Goal: Task Accomplishment & Management: Use online tool/utility

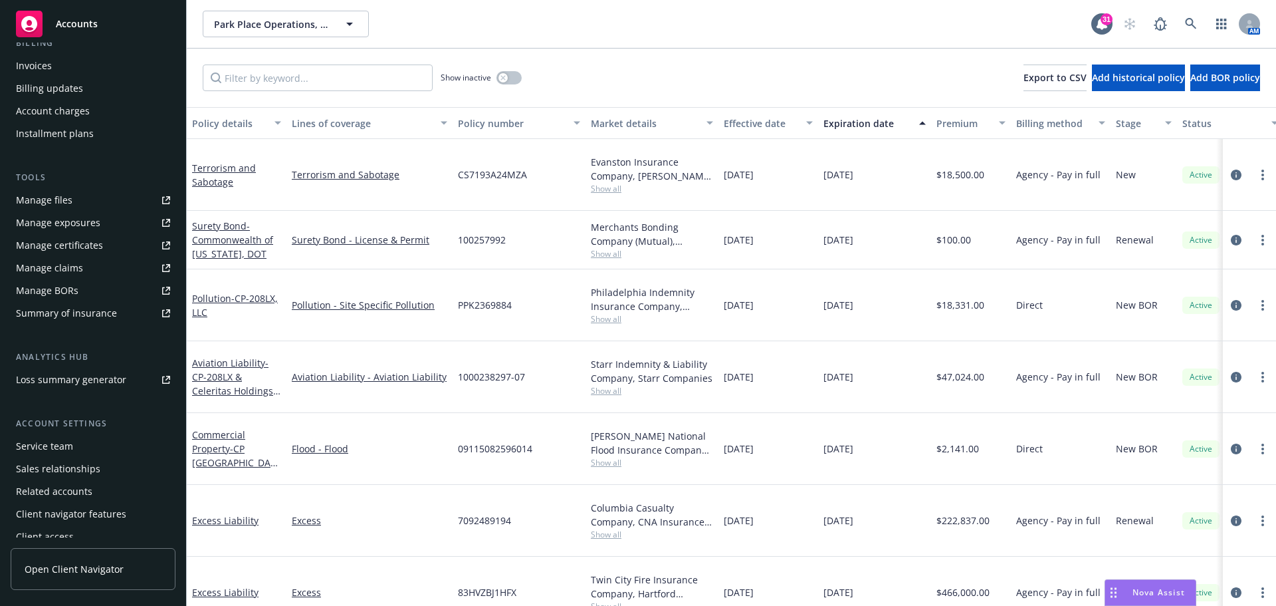
scroll to position [283, 0]
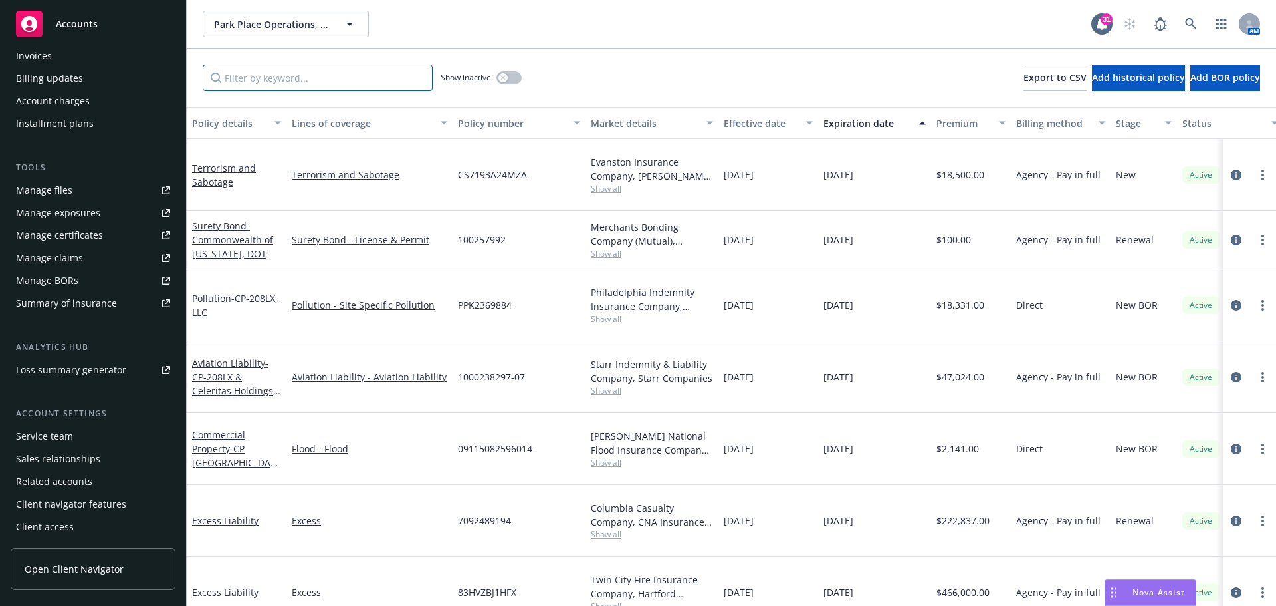
click at [257, 80] on input "Filter by keyword..." at bounding box center [318, 77] width 230 height 27
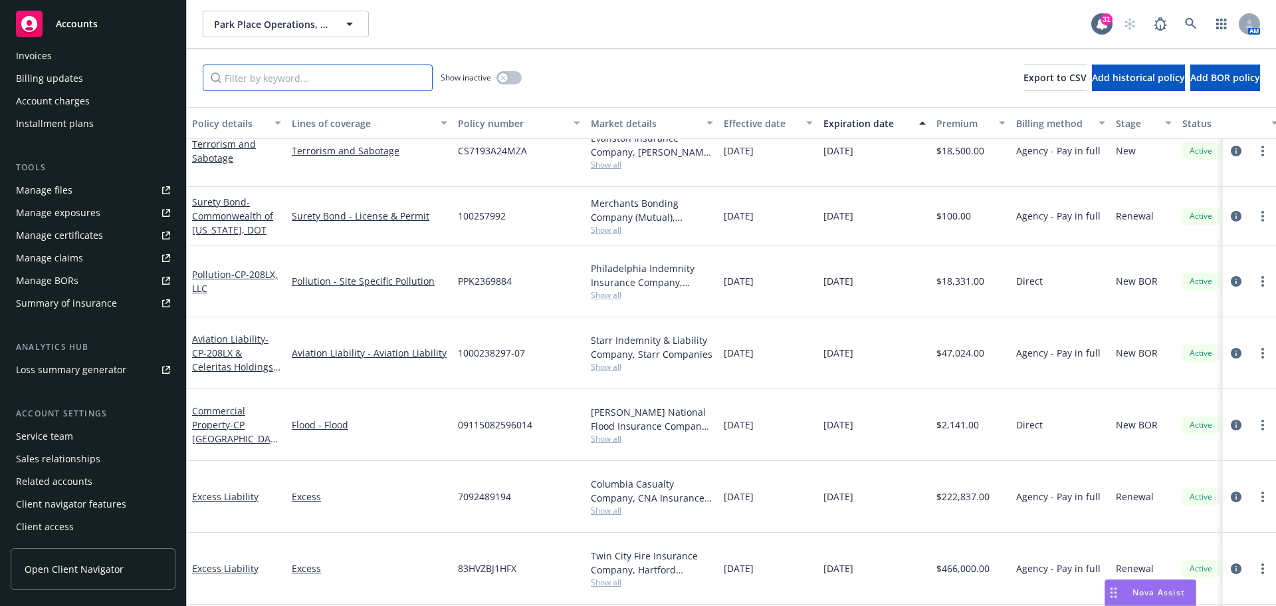
scroll to position [31, 0]
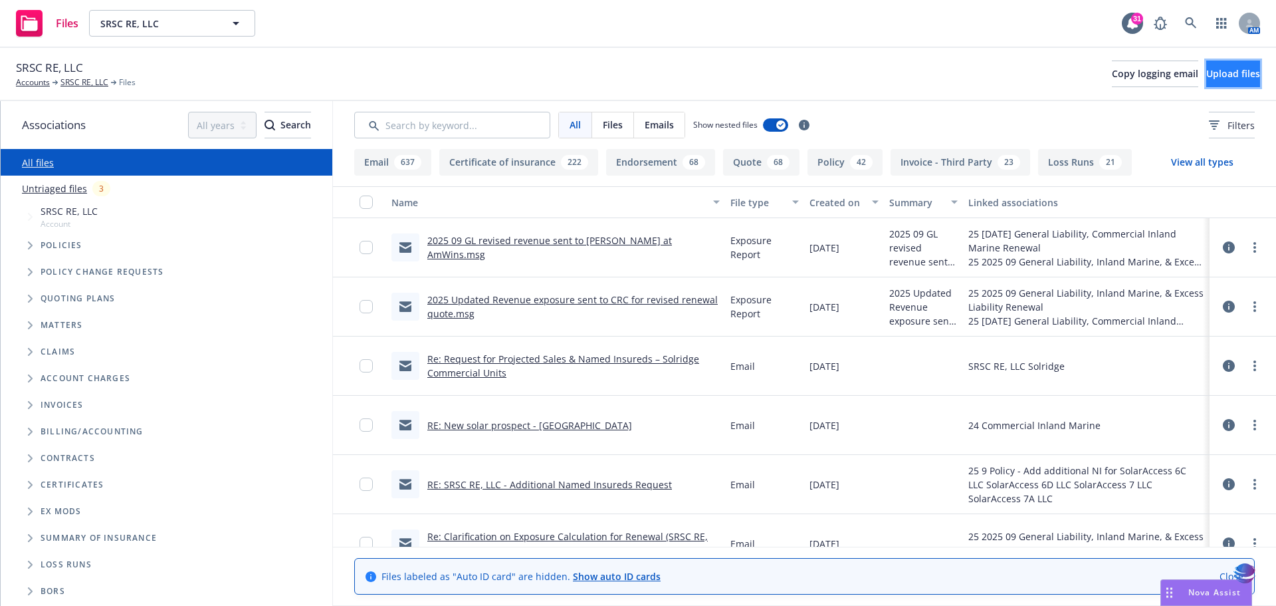
click at [1207, 77] on span "Upload files" at bounding box center [1234, 73] width 54 height 13
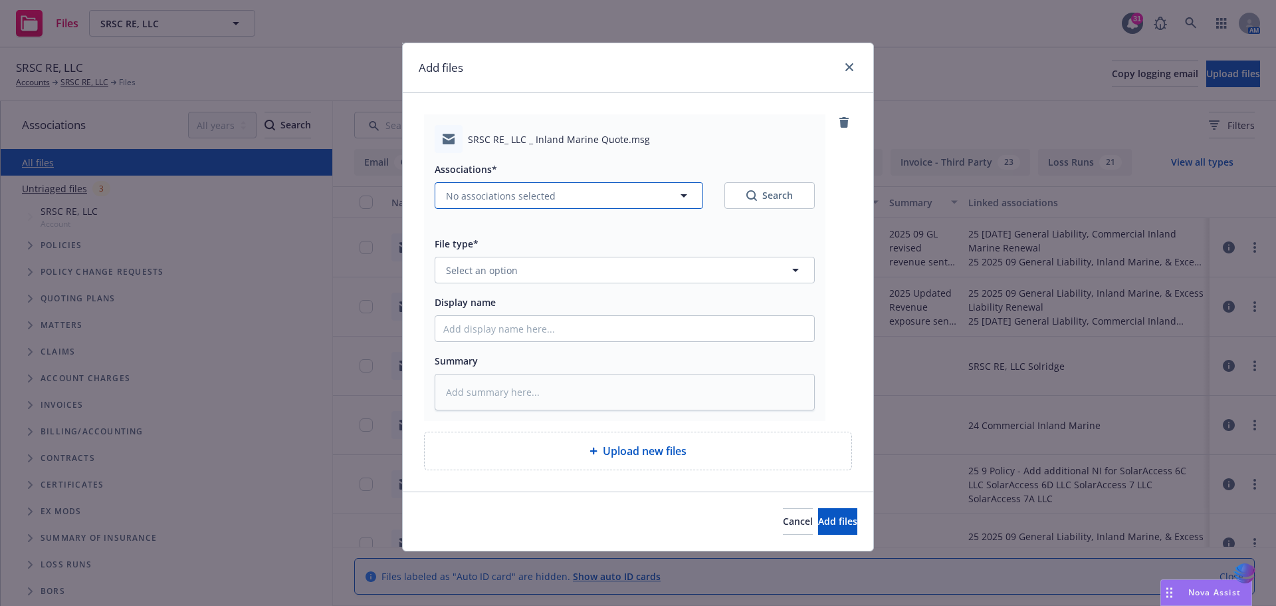
click at [687, 195] on icon "button" at bounding box center [684, 195] width 16 height 16
type textarea "x"
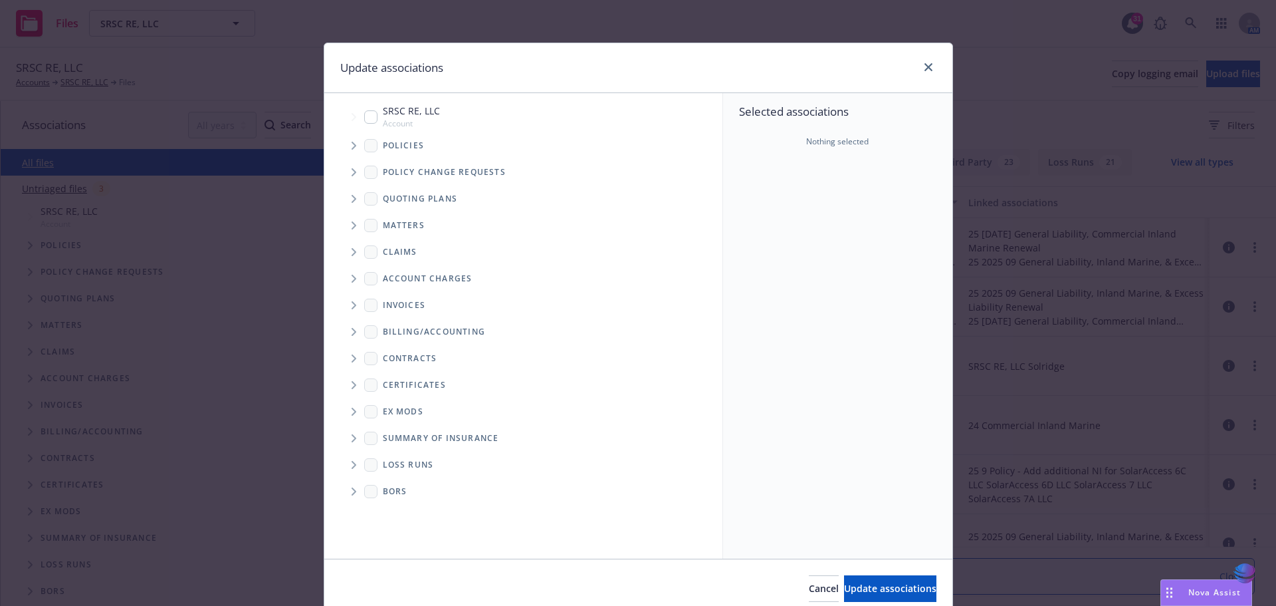
click at [352, 197] on icon "Tree Example" at bounding box center [354, 199] width 5 height 8
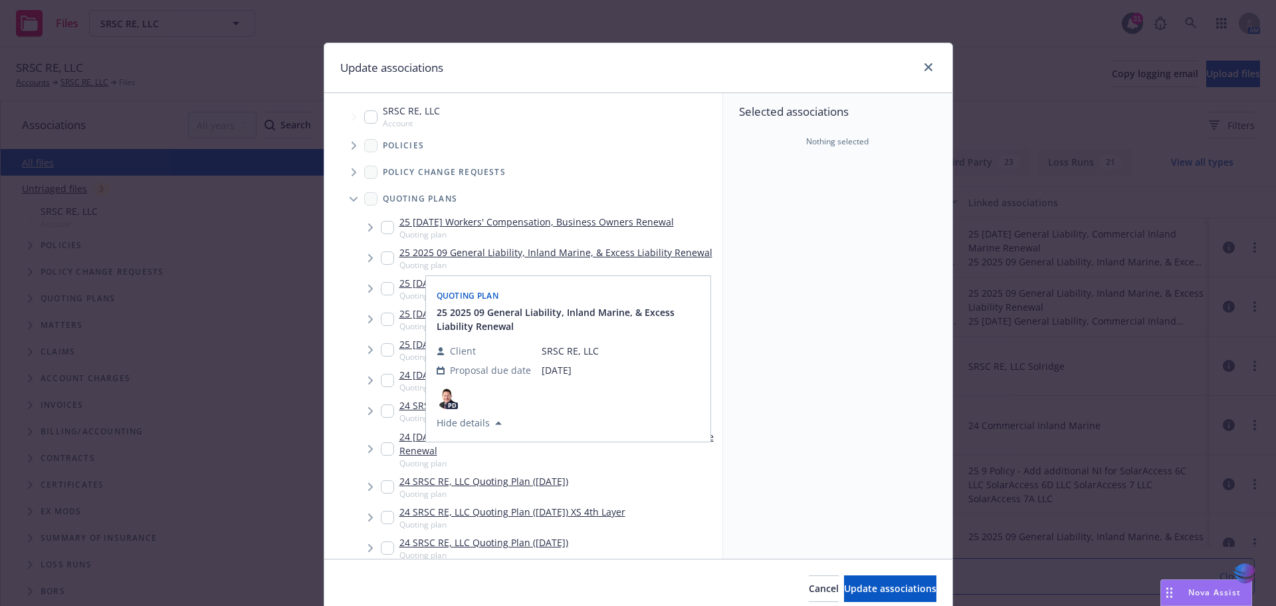
click at [381, 256] on input "Tree Example" at bounding box center [387, 257] width 13 height 13
checkbox input "true"
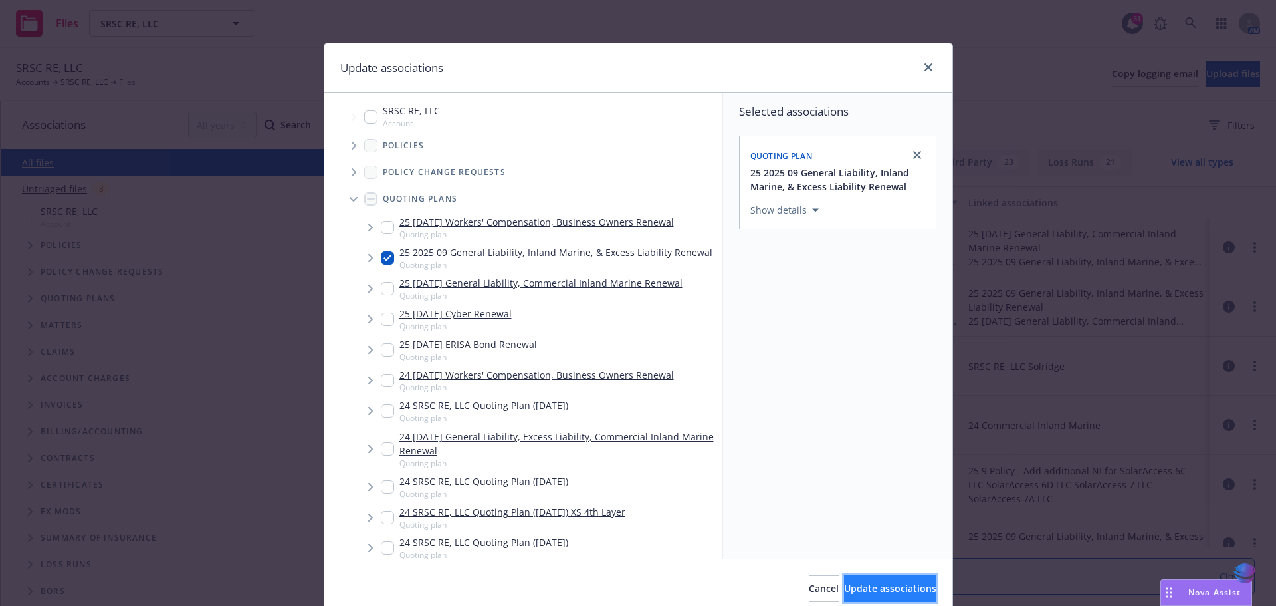
click at [847, 590] on span "Update associations" at bounding box center [890, 588] width 92 height 13
type textarea "x"
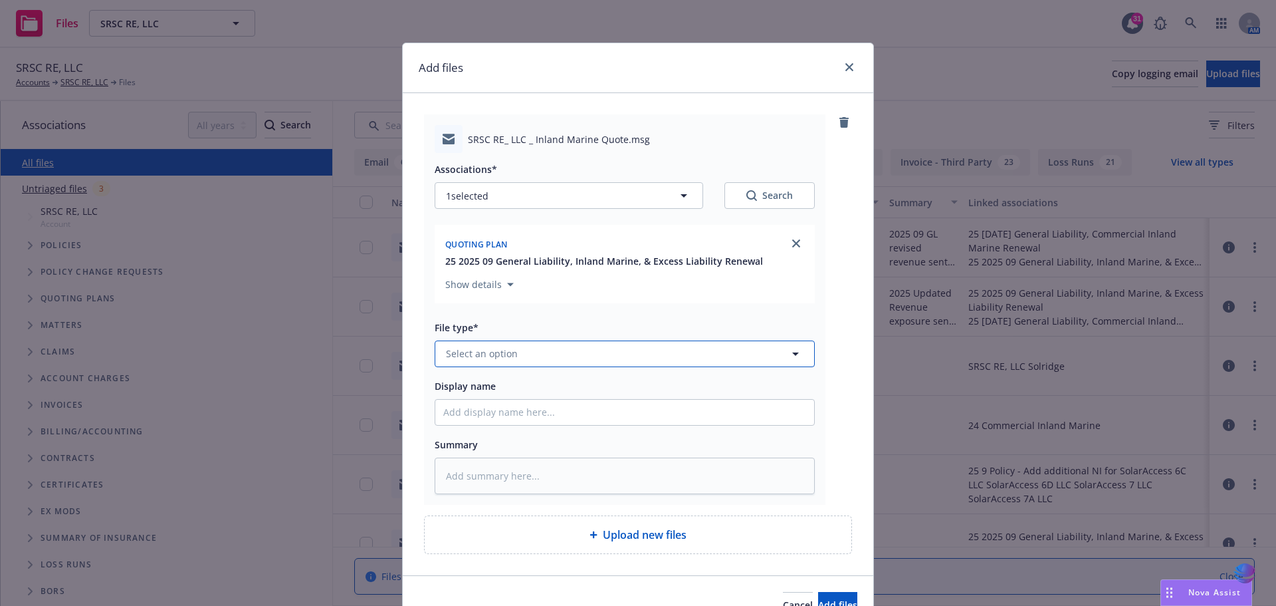
click at [792, 354] on icon "button" at bounding box center [795, 353] width 7 height 3
type input "quote"
click at [541, 286] on div "Quote" at bounding box center [624, 281] width 363 height 19
click at [473, 416] on input "Display name" at bounding box center [624, 412] width 379 height 25
type textarea "x"
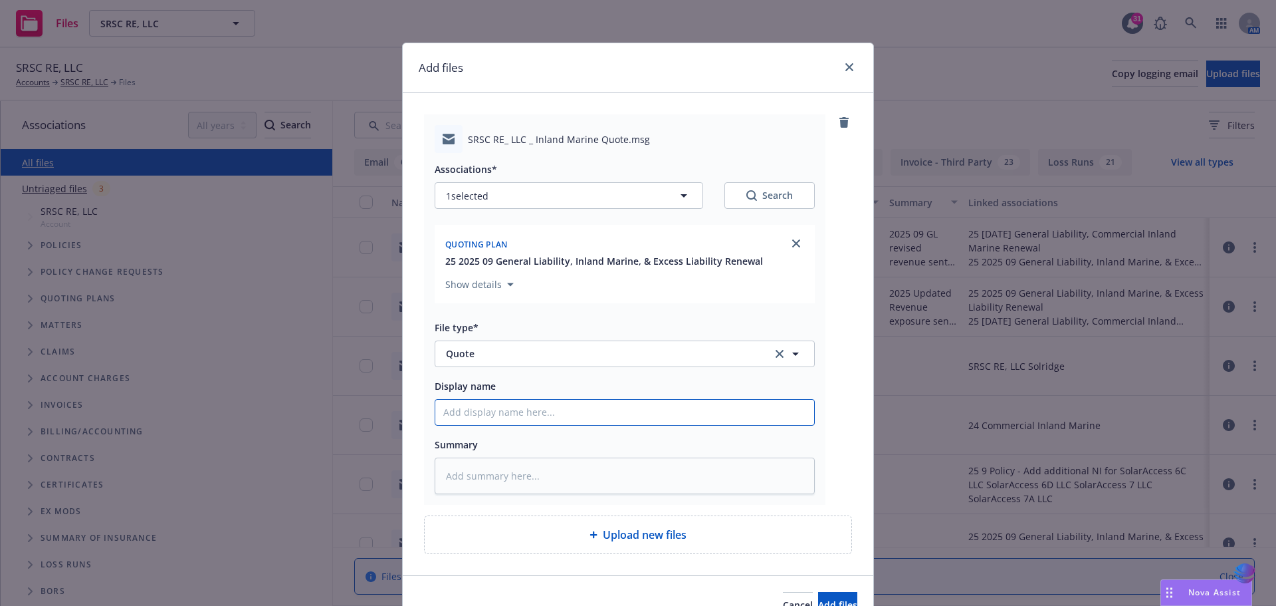
type input "2"
type textarea "x"
type input "20"
type textarea "x"
type input "202"
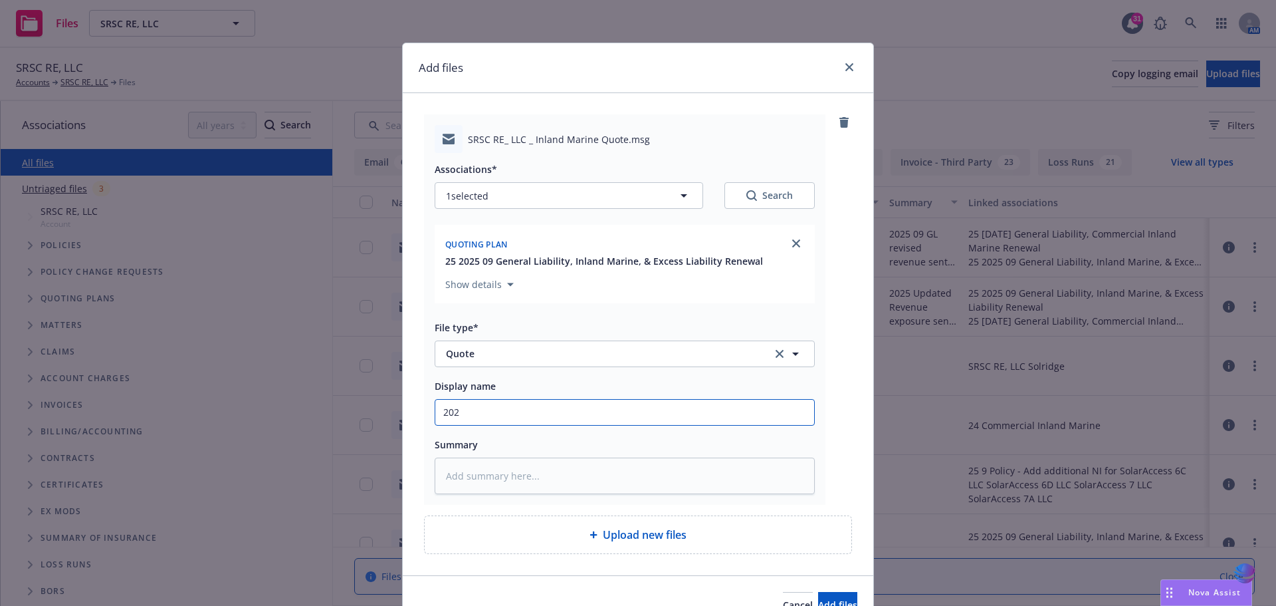
type textarea "x"
type input "2025"
type textarea "x"
type input "2025"
type textarea "x"
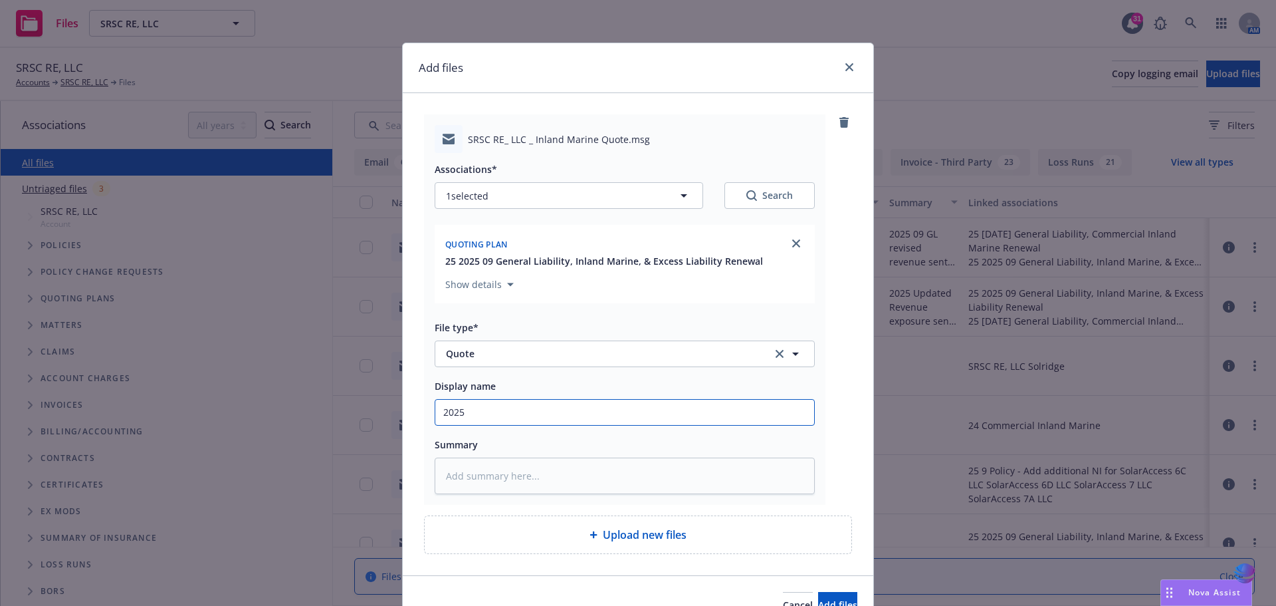
type input "2025 I"
type textarea "x"
type input "2025 IN"
type textarea "x"
type input "2025 IN"
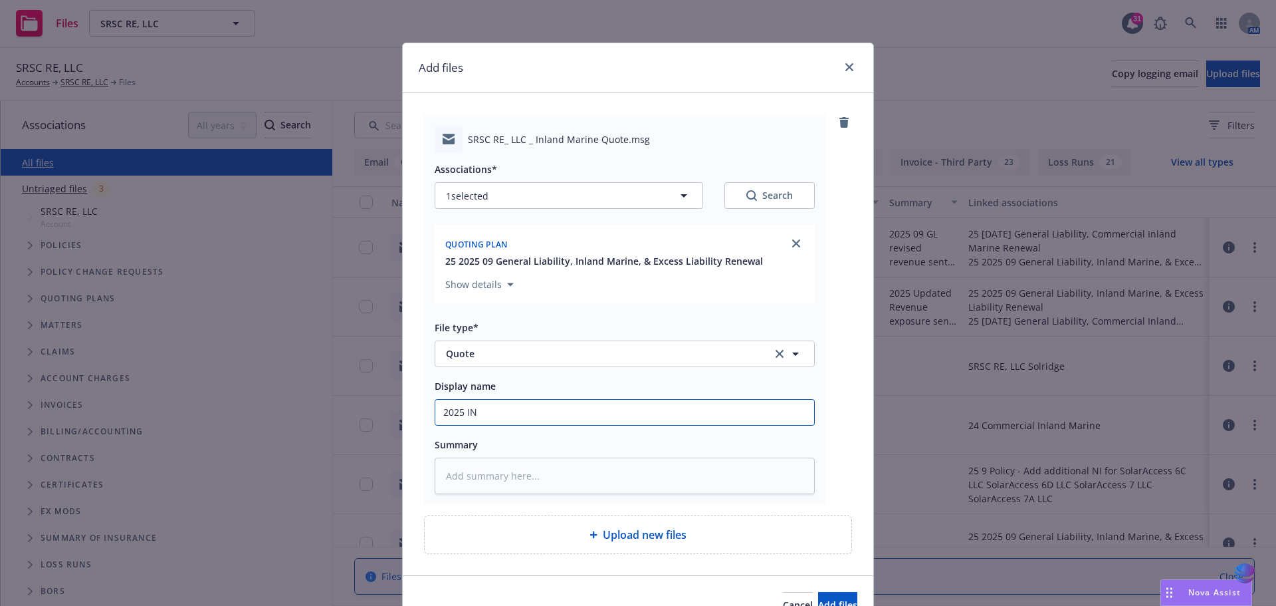
type textarea "x"
type input "2025 IN M"
type textarea "x"
type input "2025 IN [GEOGRAPHIC_DATA]"
type textarea "x"
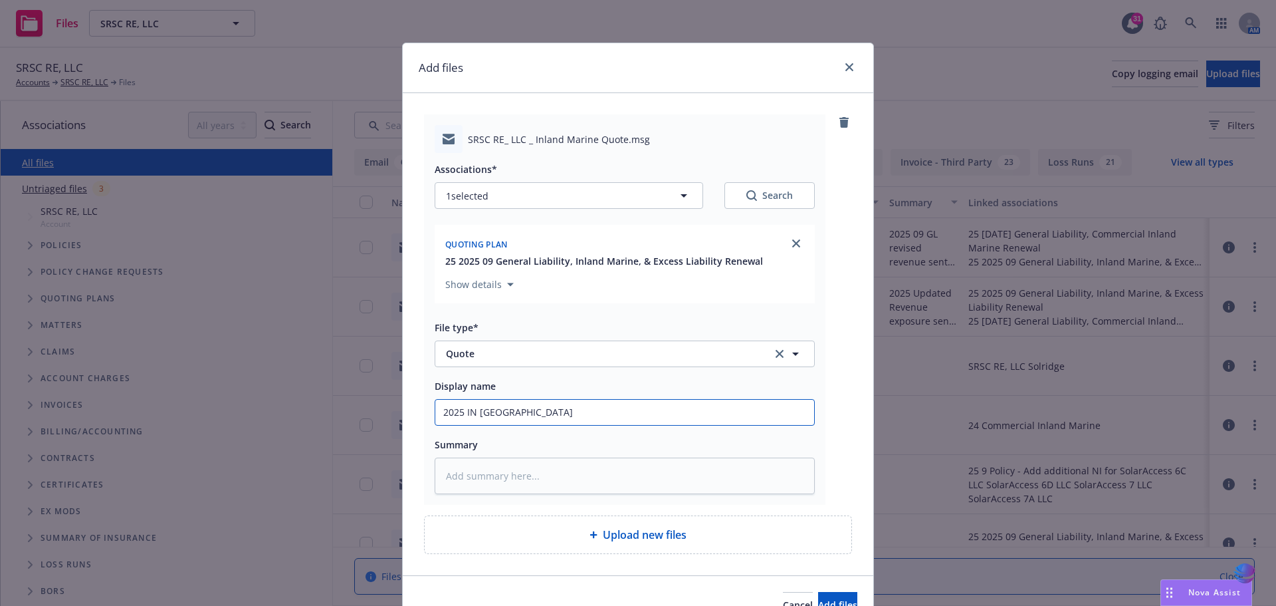
type input "2025 IN [GEOGRAPHIC_DATA]"
type textarea "x"
type input "2025 IN [GEOGRAPHIC_DATA]"
type textarea "x"
type input "2025 IN [GEOGRAPHIC_DATA]"
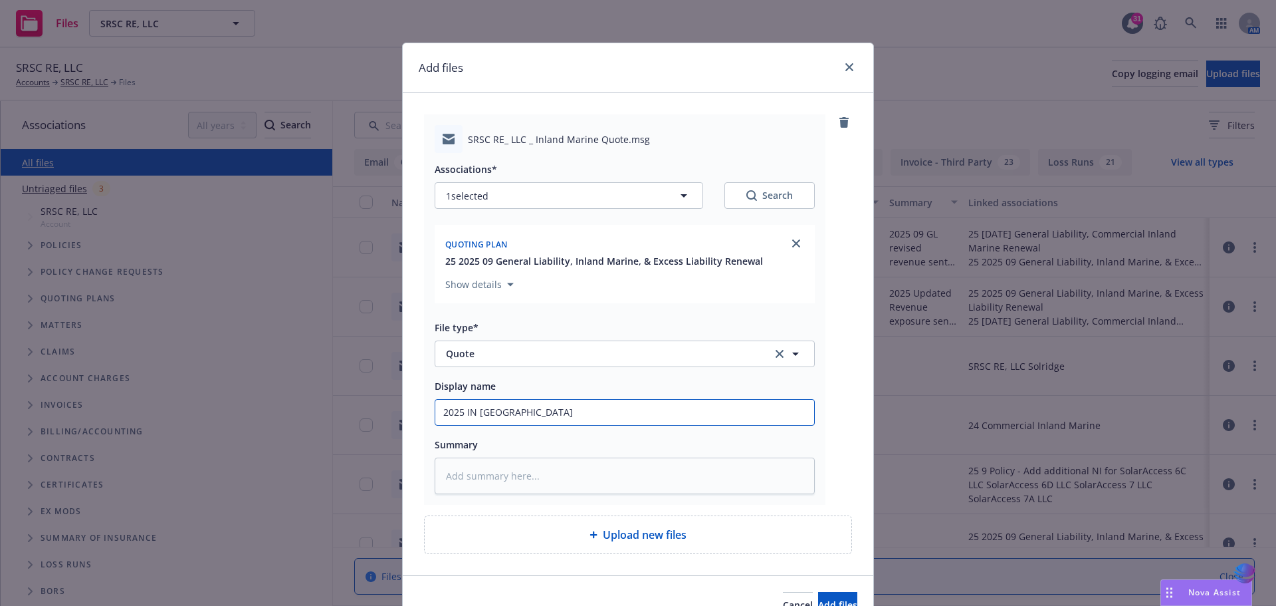
type textarea "x"
type input "2025 IN MARINE"
type textarea "x"
type input "2025 IN MARINE"
type textarea "x"
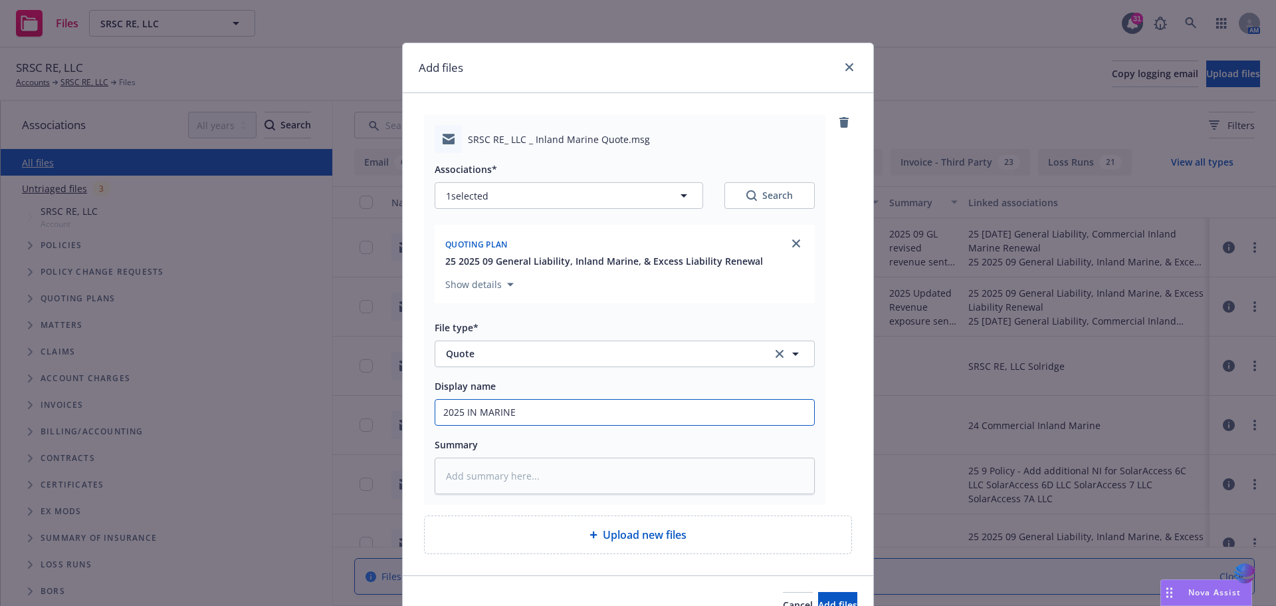
type input "2025 IN MARINE q"
type textarea "x"
type input "2025 IN MARINE qu"
type textarea "x"
type input "2025 IN MARINE quo"
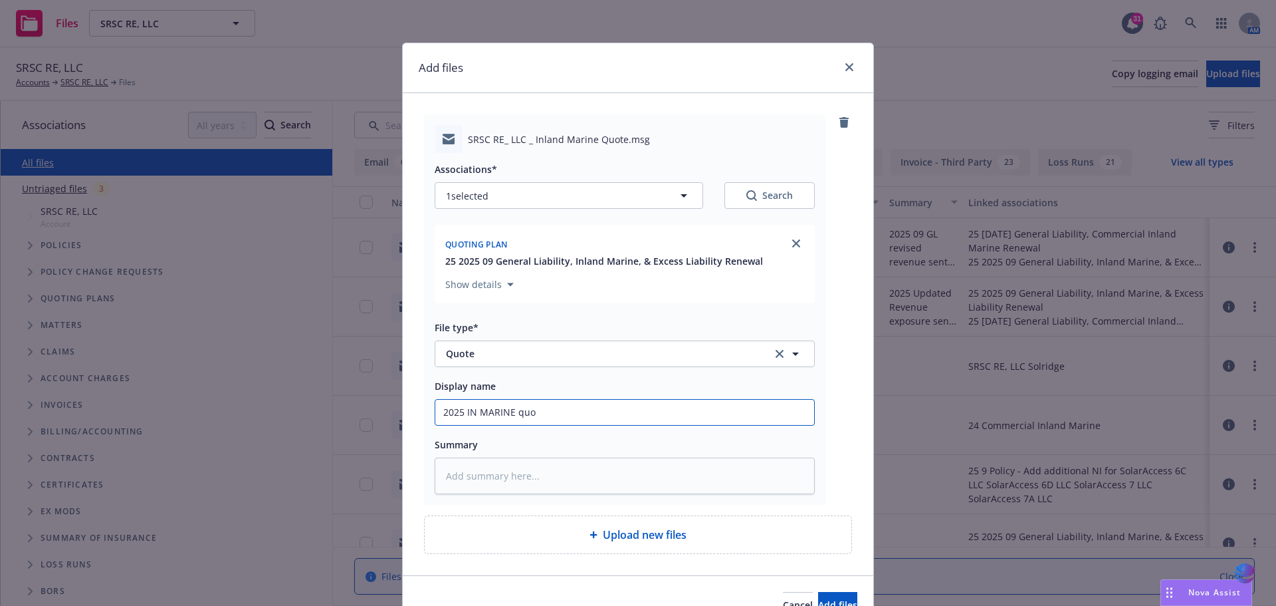
type textarea "x"
type input "2025 IN MARINE quot"
type textarea "x"
type input "2025 IN MARINE quote"
type textarea "x"
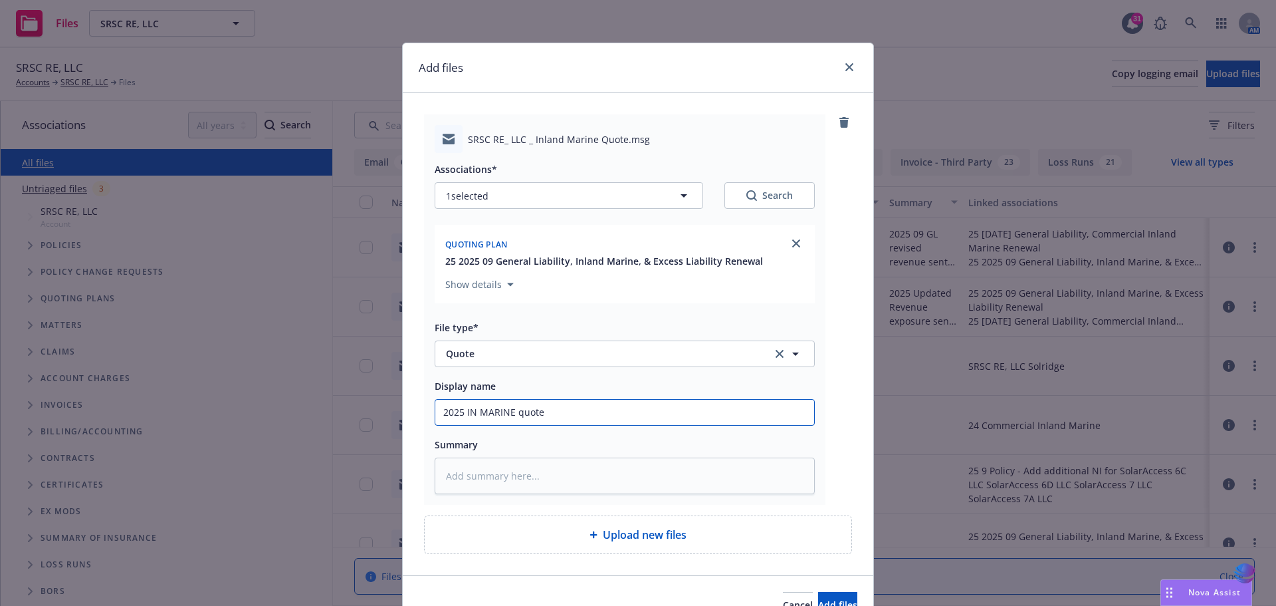
type input "2025 IN MARINE quote"
type textarea "x"
type input "2025 IN MARINE quote f"
type textarea "x"
type input "2025 IN MARINE quote fr"
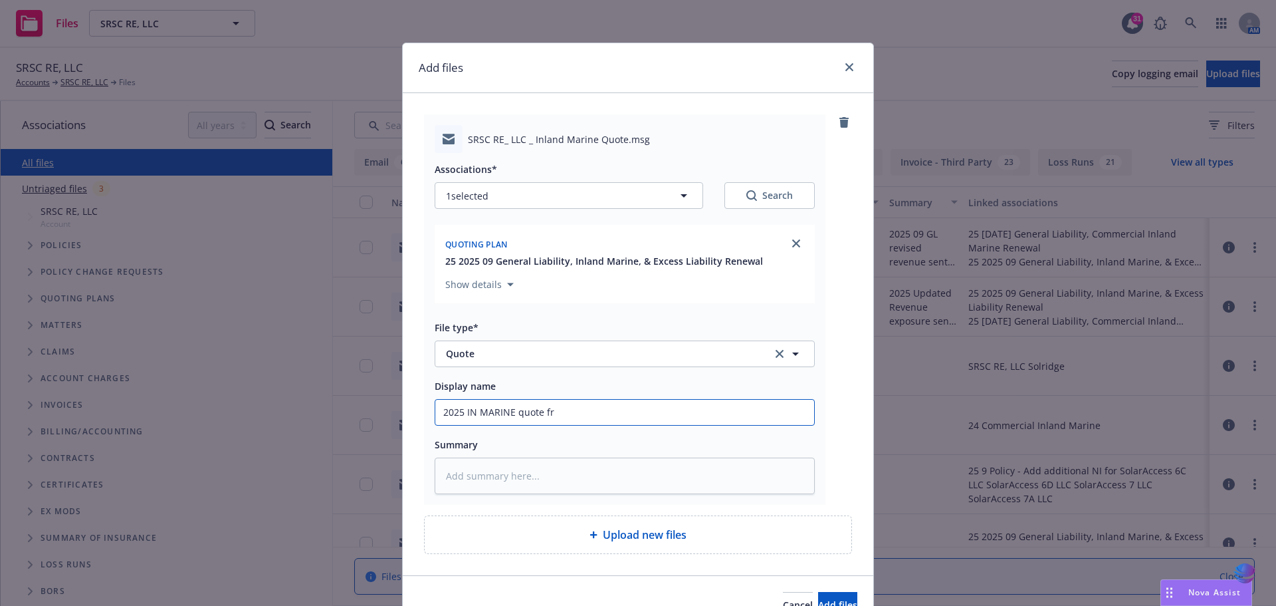
type textarea "x"
type input "2025 IN MARINE quote fro"
type textarea "x"
type input "2025 IN MARINE quote from"
type textarea "x"
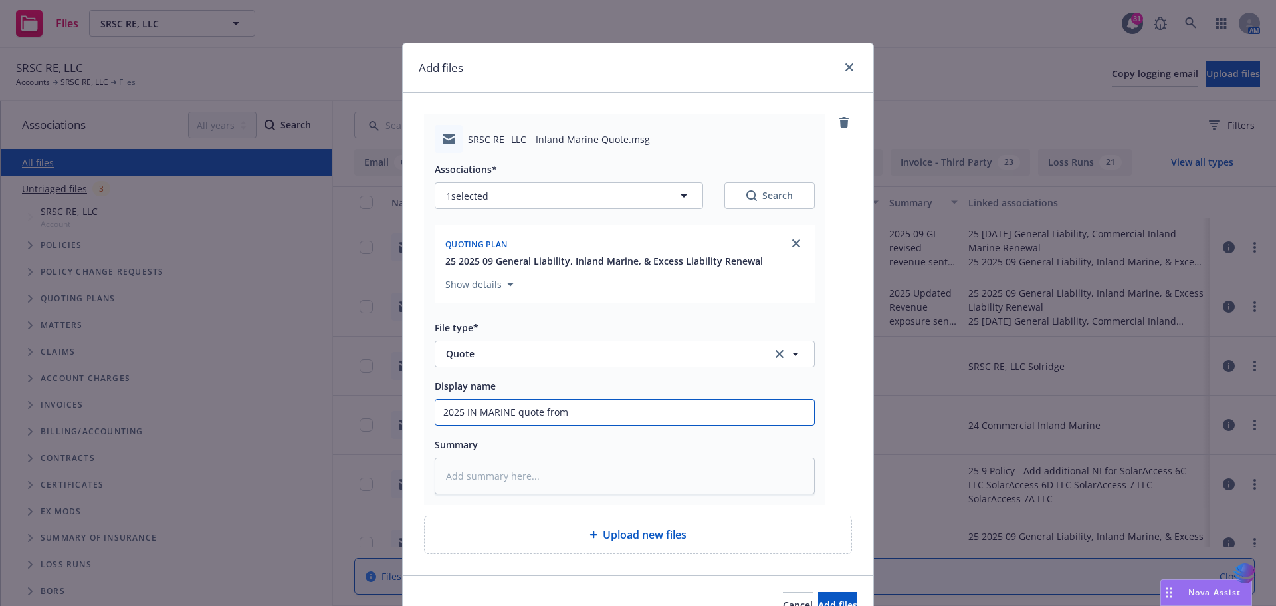
type input "2025 IN MARINE quote from"
type textarea "x"
type input "2025 IN MARINE quote from A"
type textarea "x"
type input "2025 IN MARINE quote from AX"
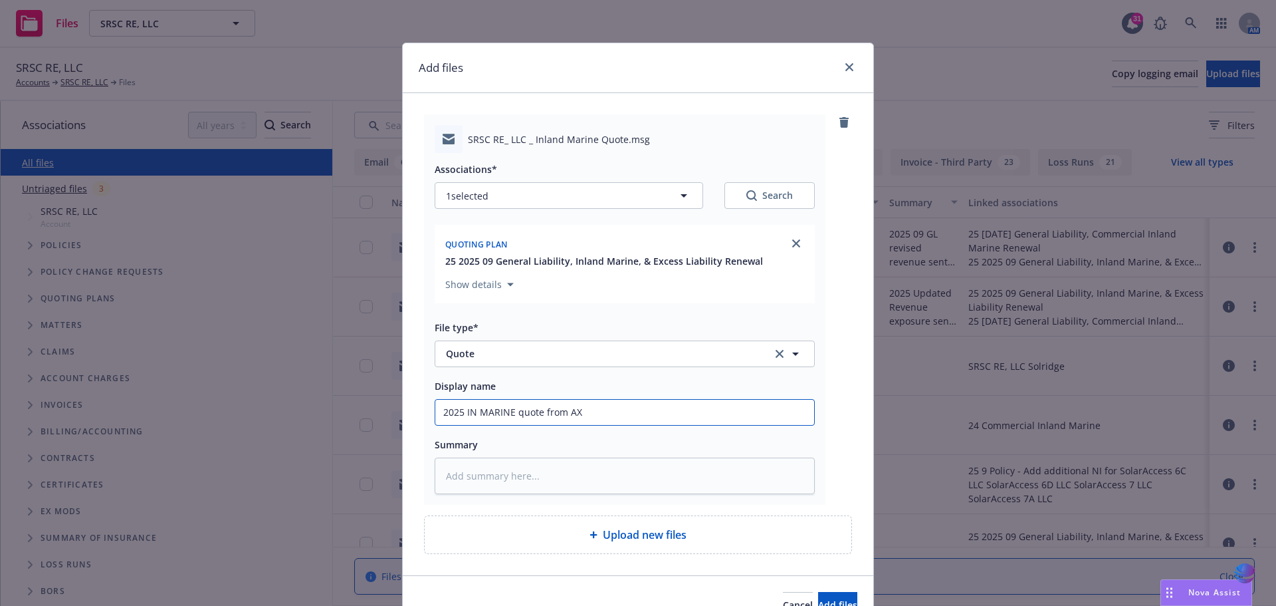
type textarea "x"
type input "2025 IN MARINE quote from AXI"
type textarea "x"
type input "2025 IN MARINE quote from AXIS"
type textarea "x"
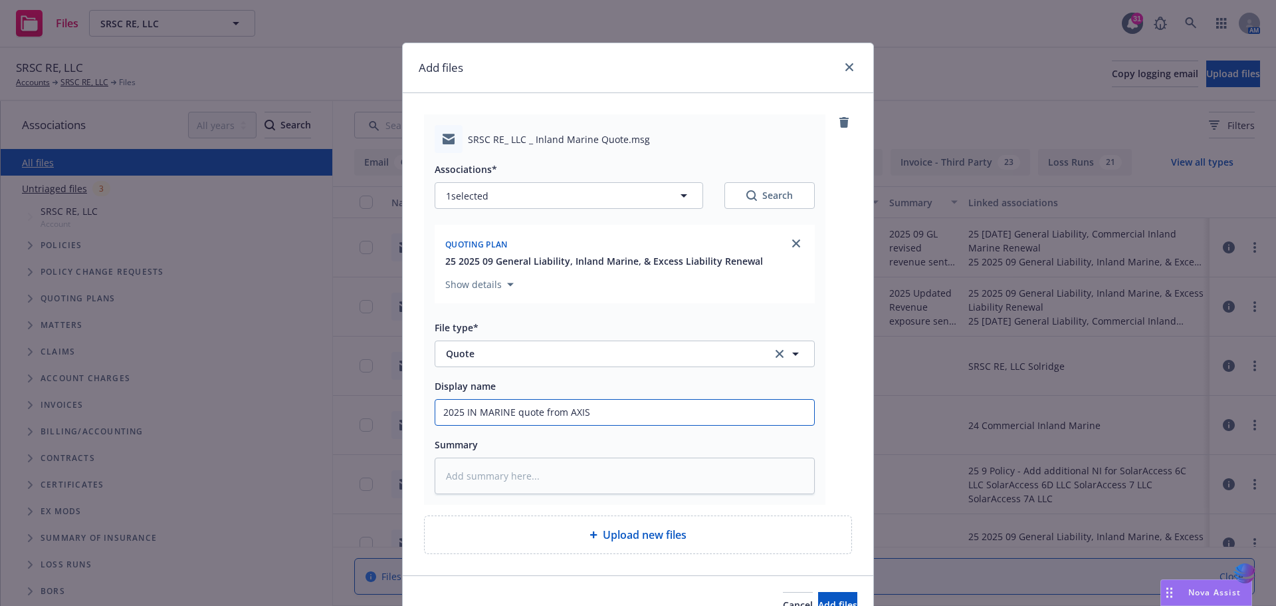
type input "2025 IN MARINE quote from AXIS"
type textarea "x"
type input "2025 IN MARINE quote from AXIS ("
type textarea "x"
type input "2025 IN MARINE quote from AXIS (i"
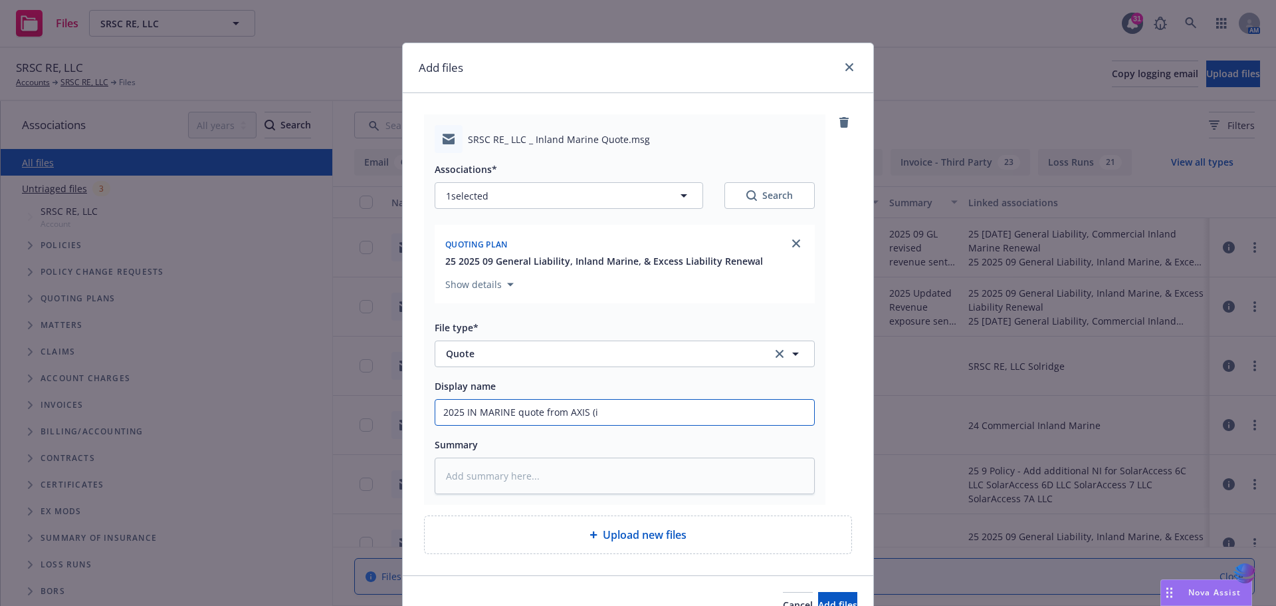
type textarea "x"
type input "2025 IN MARINE quote from AXIS (in"
type textarea "x"
type input "2025 IN MARINE quote from AXIS (inc"
type textarea "x"
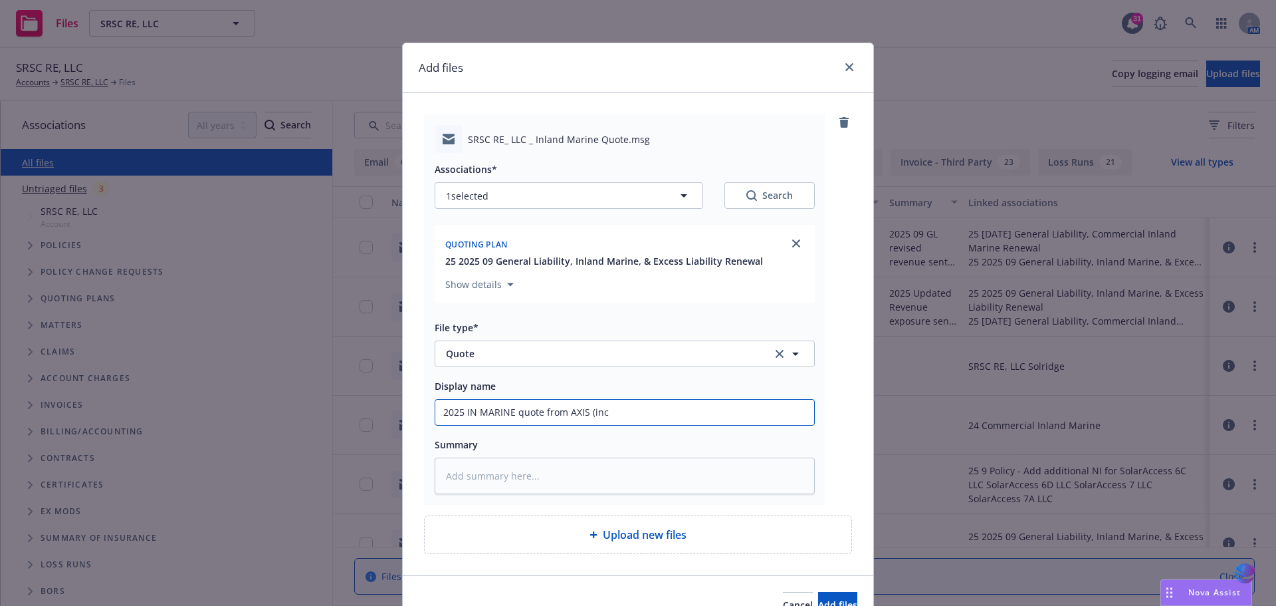
type input "2025 IN MARINE quote from AXIS (incu"
type textarea "x"
type input "2025 IN MARINE quote from AXIS (incum"
type textarea "x"
type input "2025 IN MARINE quote from AXIS (incumb"
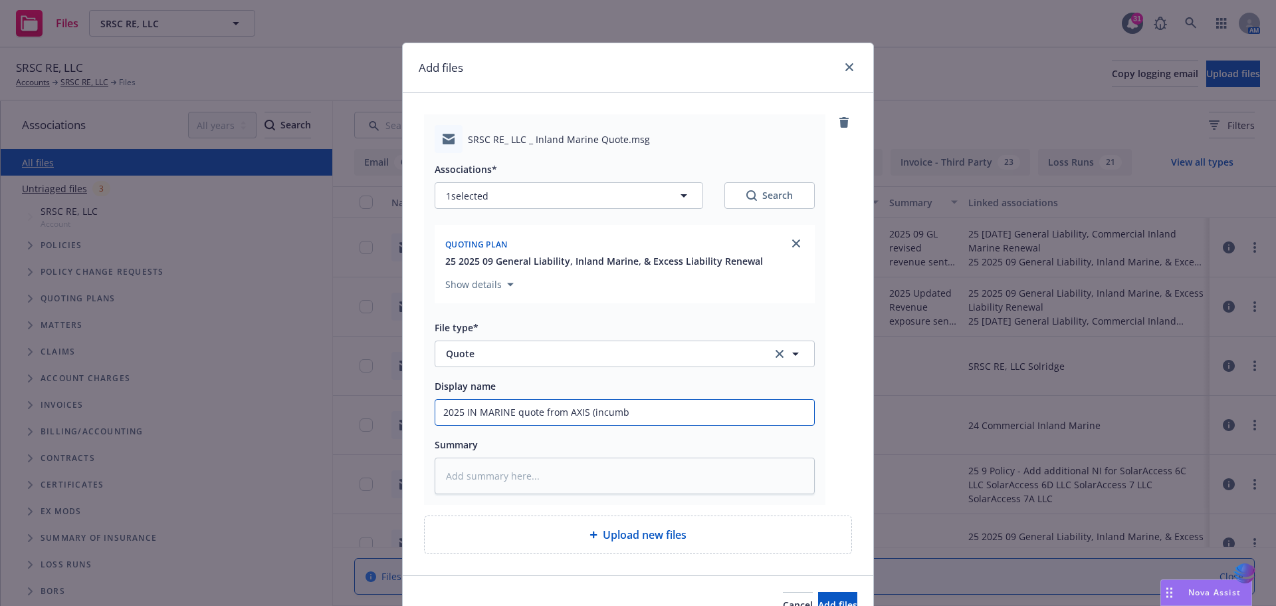
type textarea "x"
type input "2025 IN MARINE quote from AXIS (incumbe"
type textarea "x"
type input "2025 IN MARINE quote from AXIS (incumben"
type textarea "x"
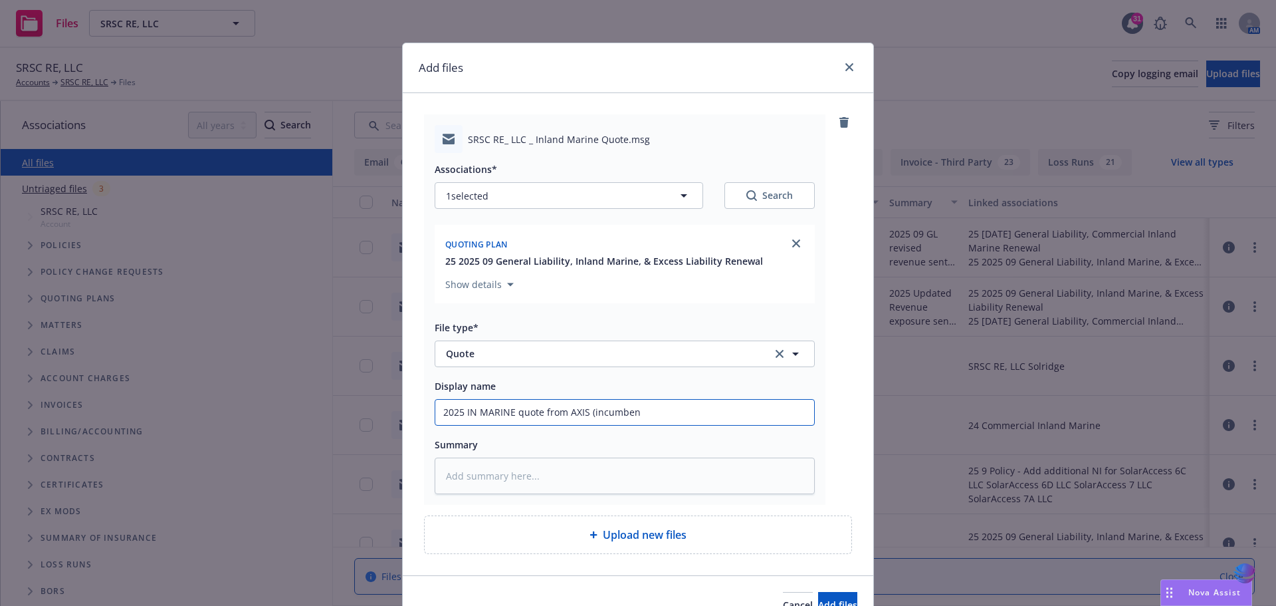
type input "2025 IN MARINE quote from AXIS (incumbent"
type textarea "x"
type input "2025 IN MARINE quote from AXIS (incumbent)"
type textarea "x"
type input "2025 IN MARINE quote from AXIS (incumbent)"
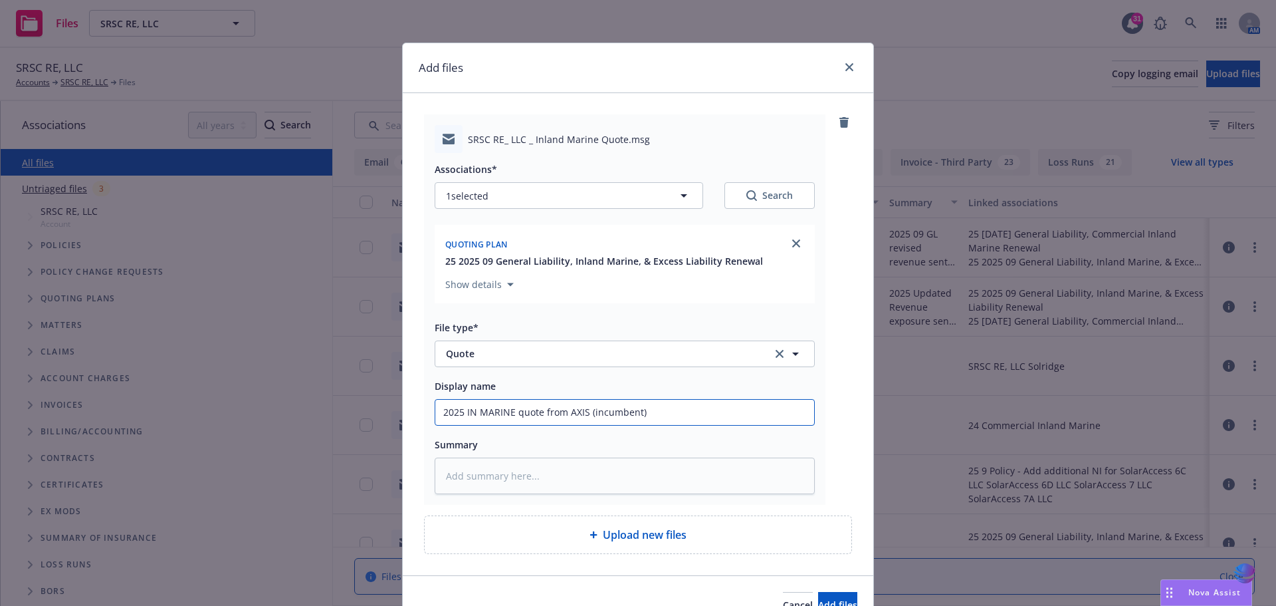
type textarea "x"
type input "2025 IN MARINE quote from AXIS (incumbent) t"
type textarea "x"
type input "2025 IN MARINE quote from AXIS (incumbent) th"
type textarea "x"
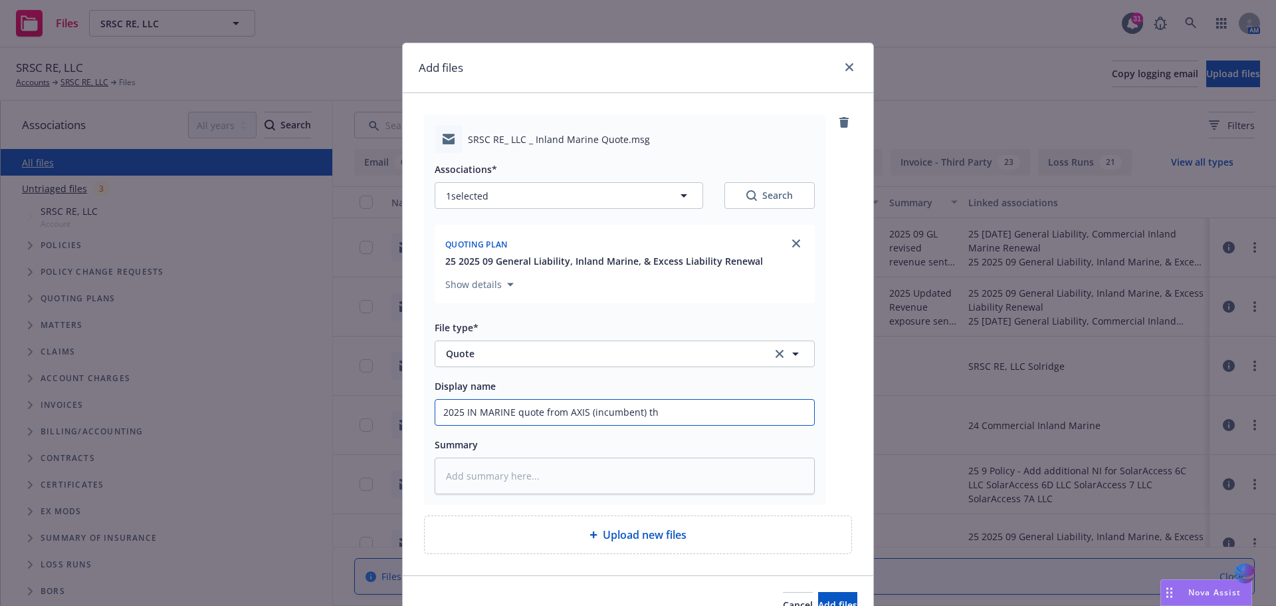
type input "2025 IN MARINE quote from AXIS (incumbent) thr"
type textarea "x"
type input "2025 IN MARINE quote from AXIS (incumbent) thro"
type textarea "x"
type input "2025 IN MARINE quote from AXIS (incumbent) throu"
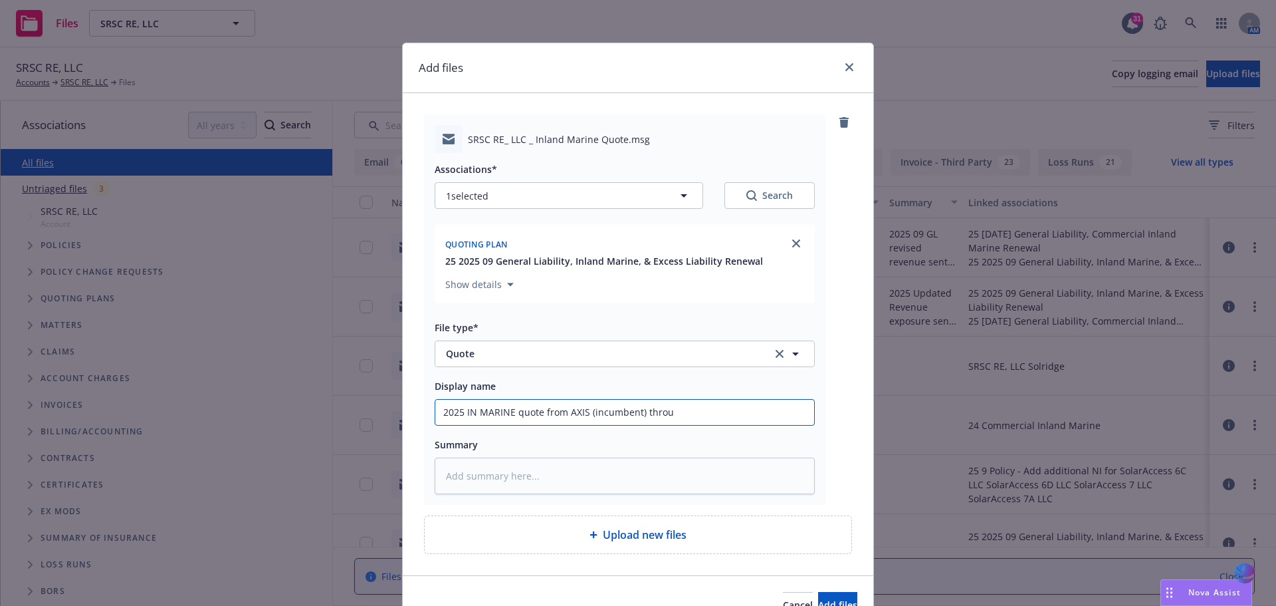
type textarea "x"
type input "2025 IN MARINE quote from AXIS (incumbent) throug"
type textarea "x"
type input "2025 IN MARINE quote from AXIS (incumbent) through"
type textarea "x"
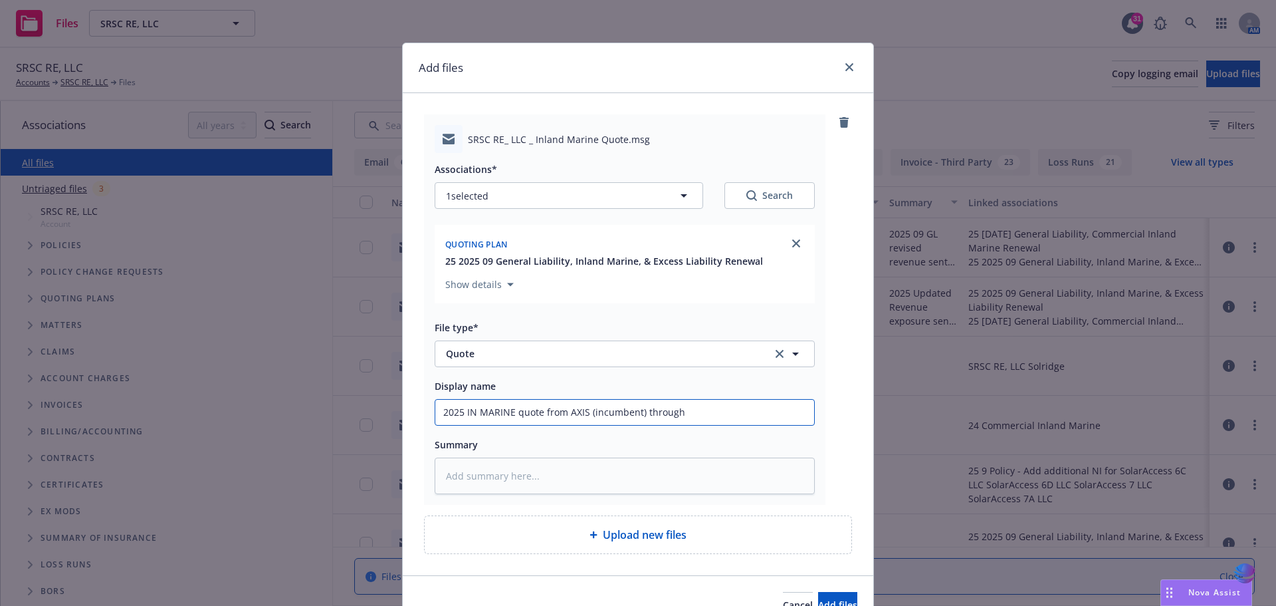
type input "2025 IN MARINE quote from AXIS (incumbent) through"
type textarea "x"
type input "2025 IN MARINE quote from AXIS (incumbent) through C"
type textarea "x"
type input "2025 IN MARINE quote from AXIS (incumbent) through CR"
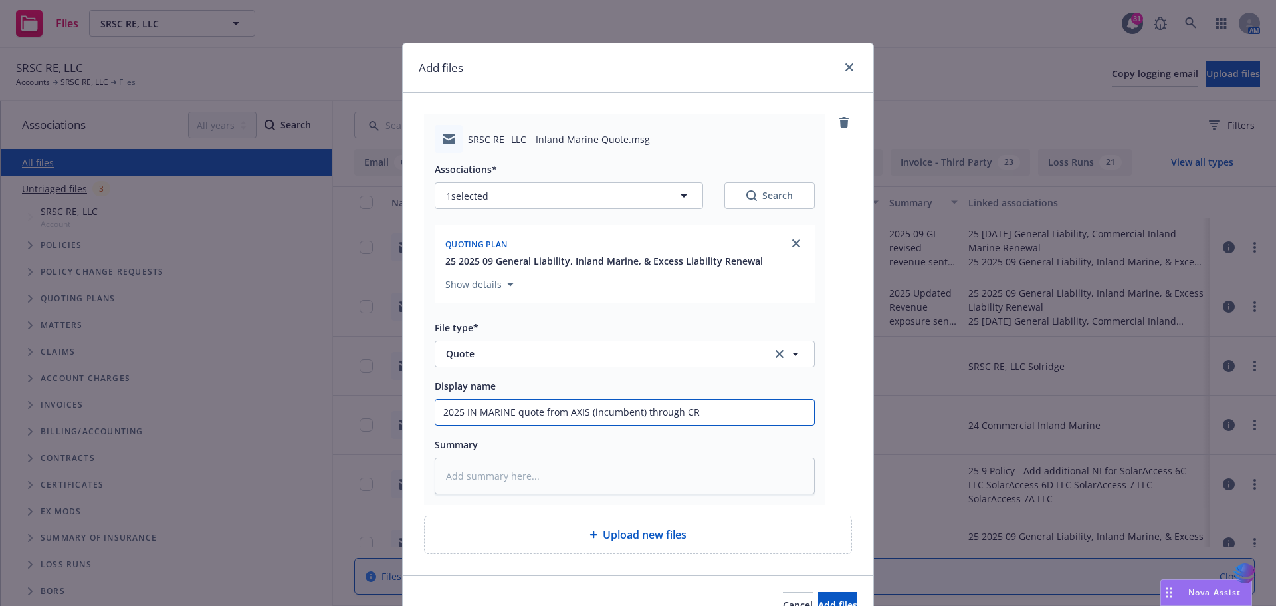
type textarea "x"
drag, startPoint x: 439, startPoint y: 410, endPoint x: 707, endPoint y: 398, distance: 267.5
click at [707, 399] on div "2025 IN MARINE quote from AXIS (incumbent) through CRC" at bounding box center [625, 412] width 380 height 27
type input "2025 IN MARINE quote from AXIS (incumbent) through CRC"
click at [493, 474] on textarea at bounding box center [625, 475] width 380 height 37
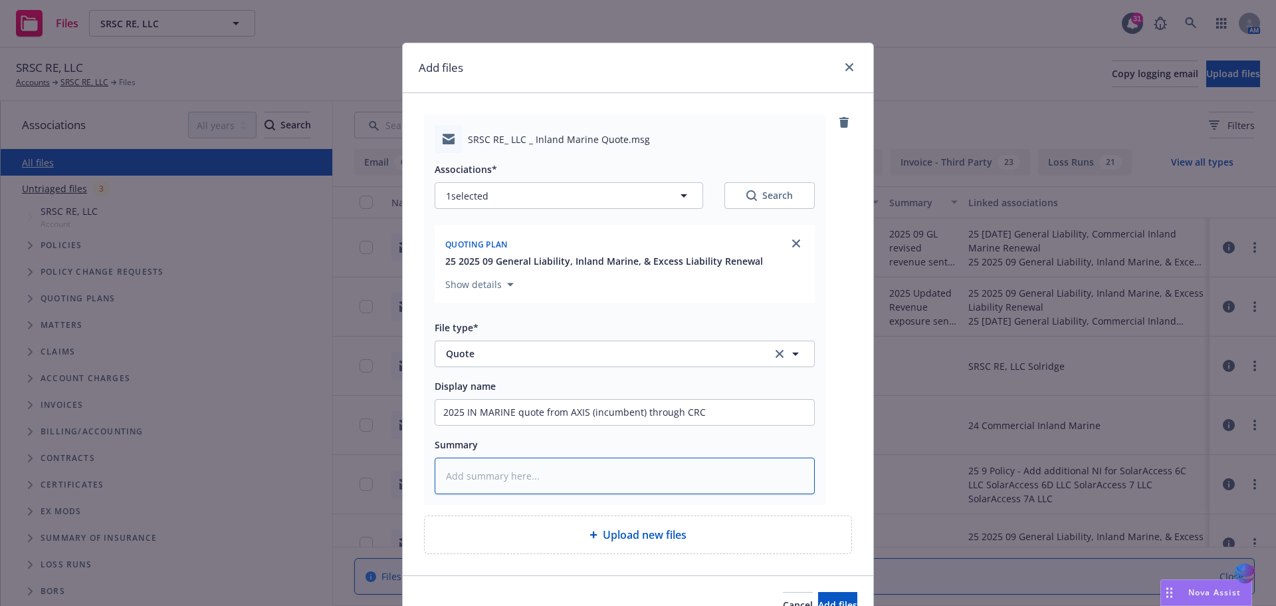
paste textarea "2025 IN MARINE quote from AXIS (incumbent) through CRC"
type textarea "x"
type textarea "2025 IN MARINE quote from AXIS (incumbent) through CRC"
click at [818, 596] on button "Add files" at bounding box center [837, 605] width 39 height 27
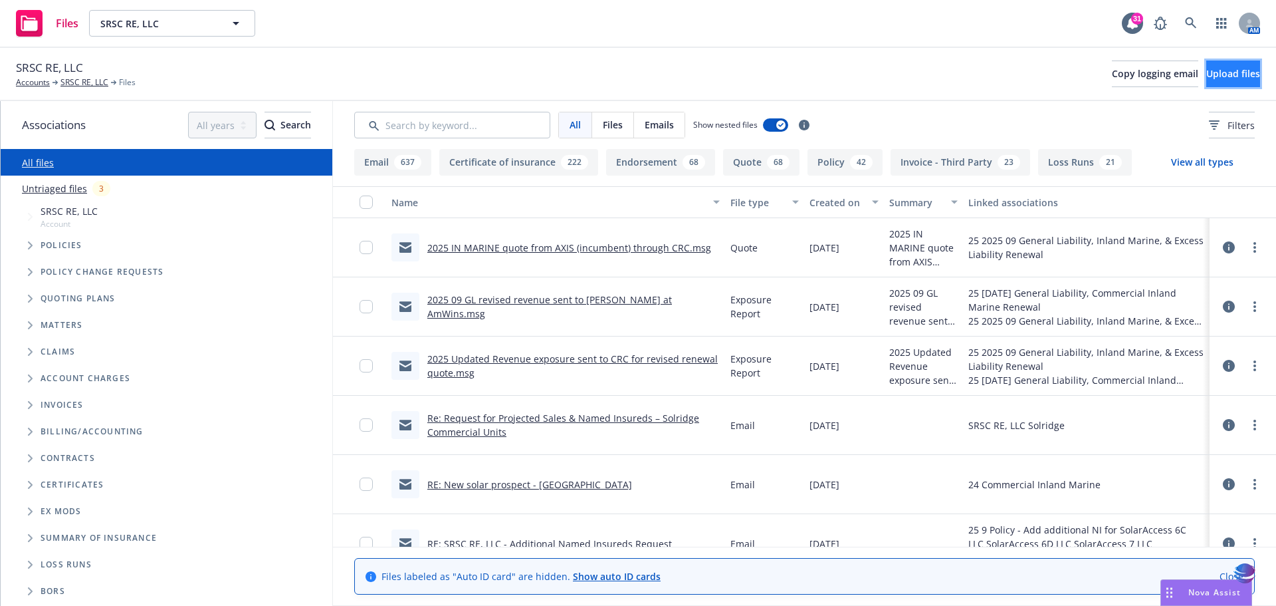
click at [1207, 74] on button "Upload files" at bounding box center [1234, 74] width 54 height 27
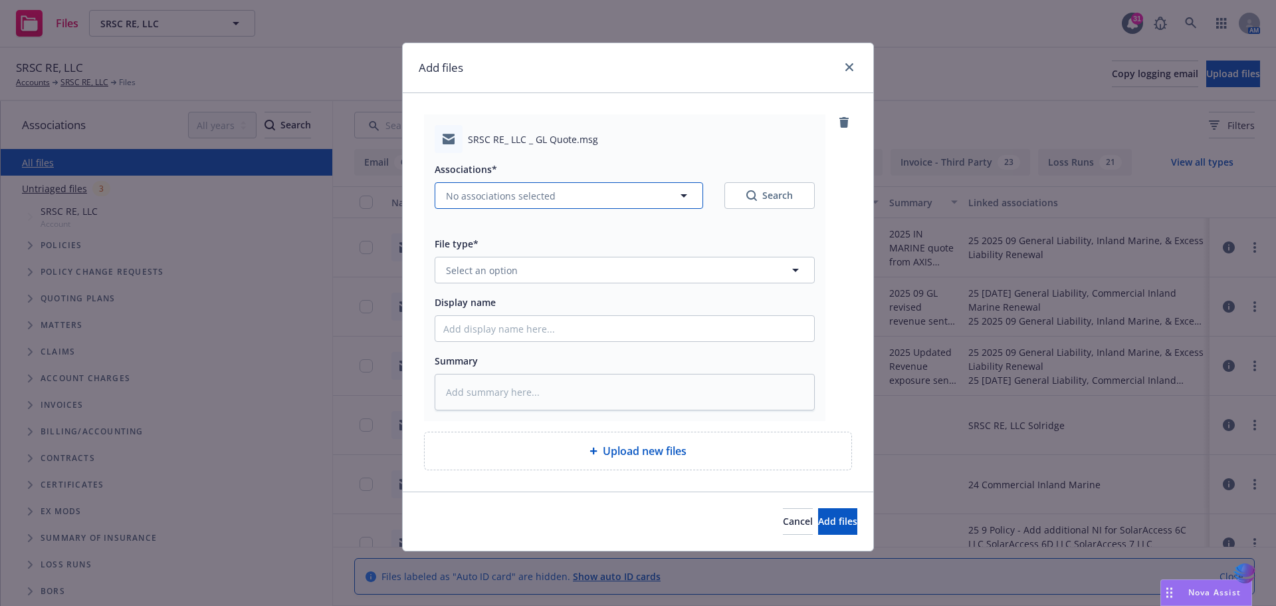
click at [682, 194] on icon "button" at bounding box center [684, 195] width 16 height 16
type textarea "x"
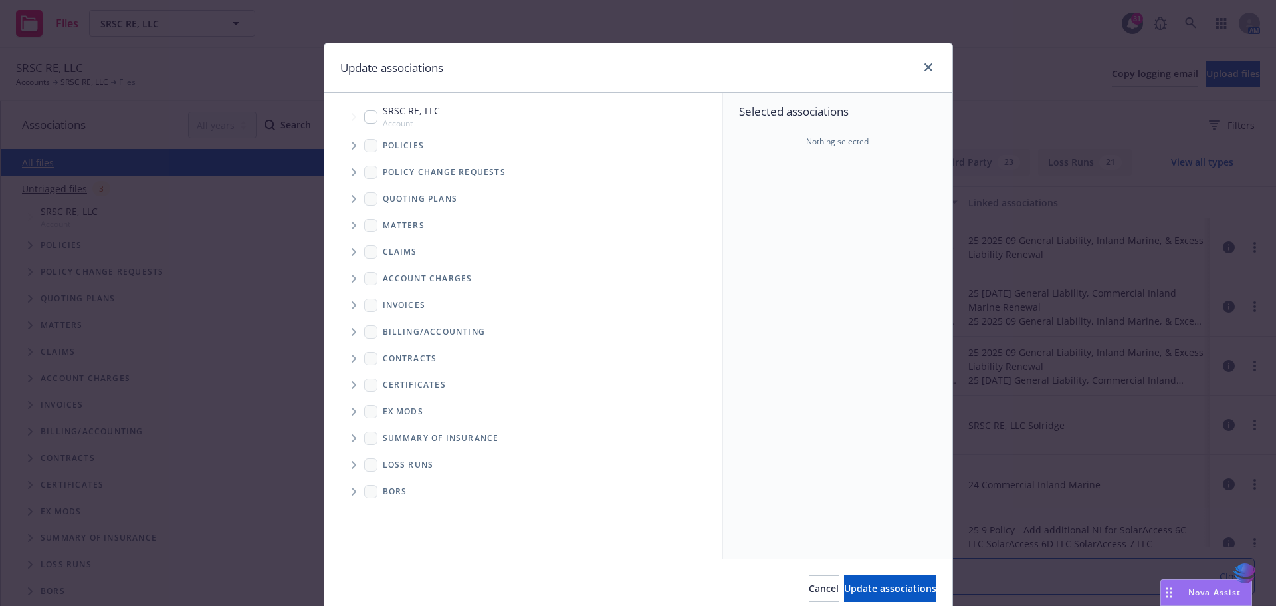
click at [352, 199] on icon "Tree Example" at bounding box center [354, 199] width 5 height 8
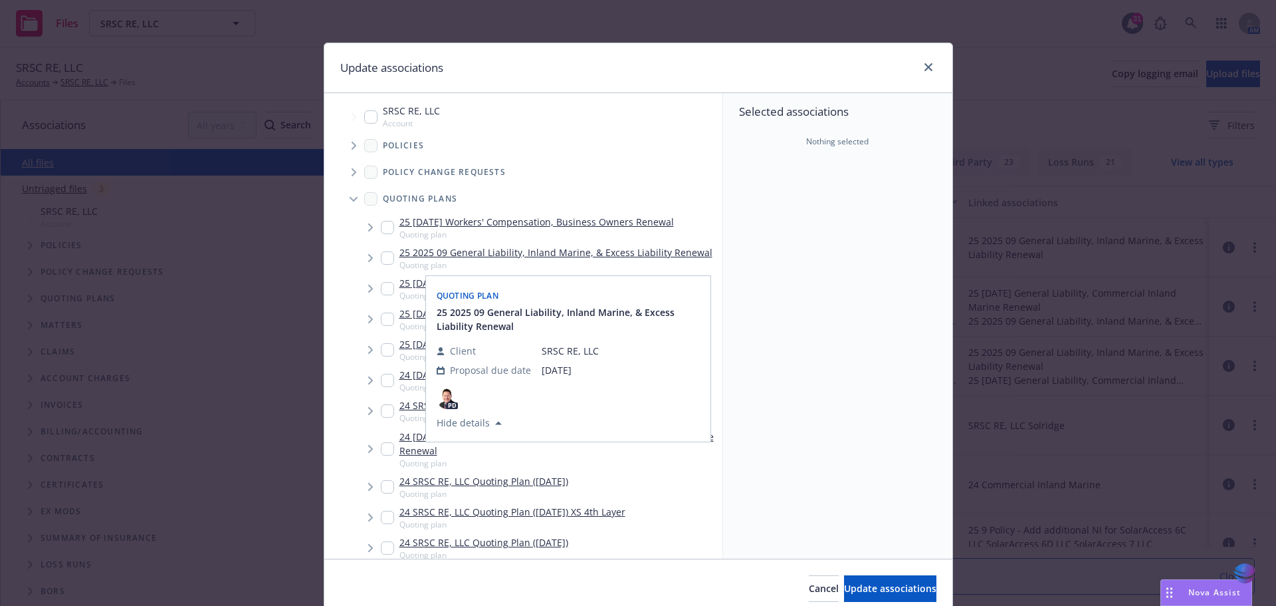
click at [381, 255] on input "Tree Example" at bounding box center [387, 257] width 13 height 13
checkbox input "true"
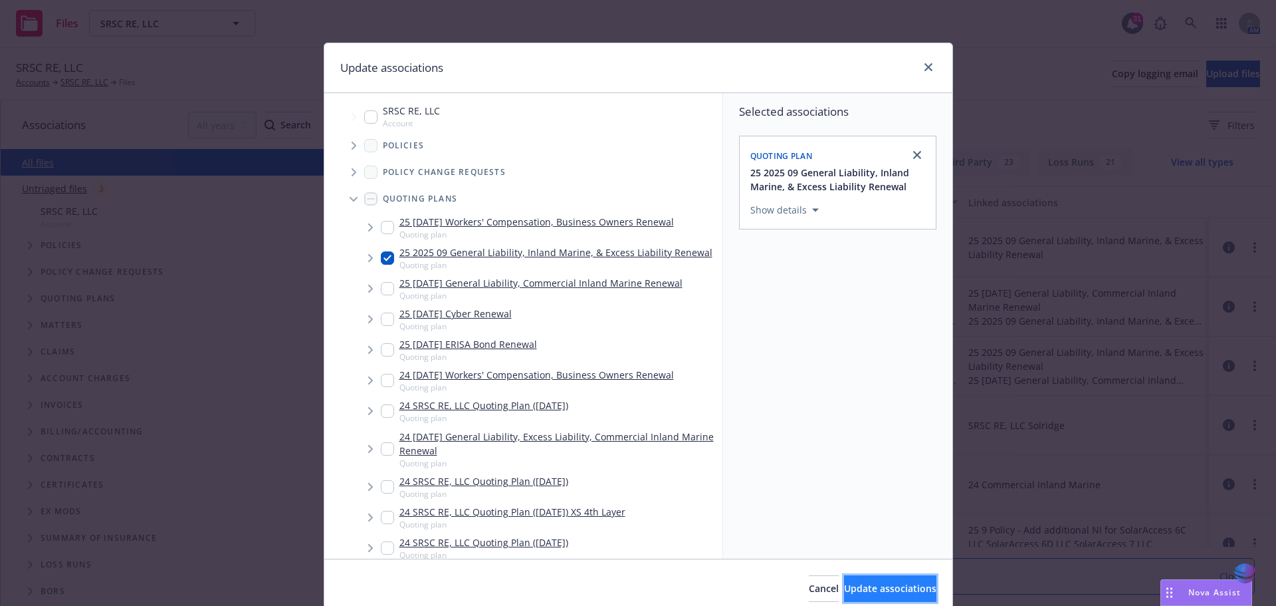
click at [844, 591] on span "Update associations" at bounding box center [890, 588] width 92 height 13
type textarea "x"
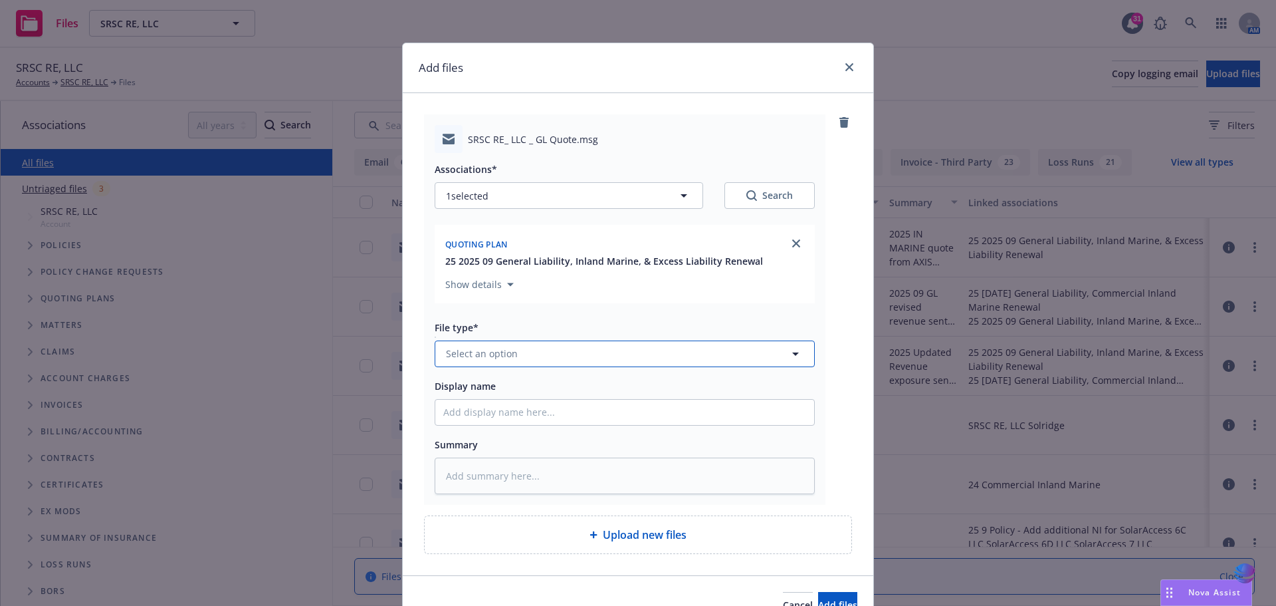
click at [794, 354] on icon "button" at bounding box center [796, 354] width 16 height 16
type input "quote"
click at [483, 288] on div "Quote" at bounding box center [624, 281] width 363 height 19
click at [442, 422] on input "Display name" at bounding box center [624, 412] width 379 height 25
type textarea "x"
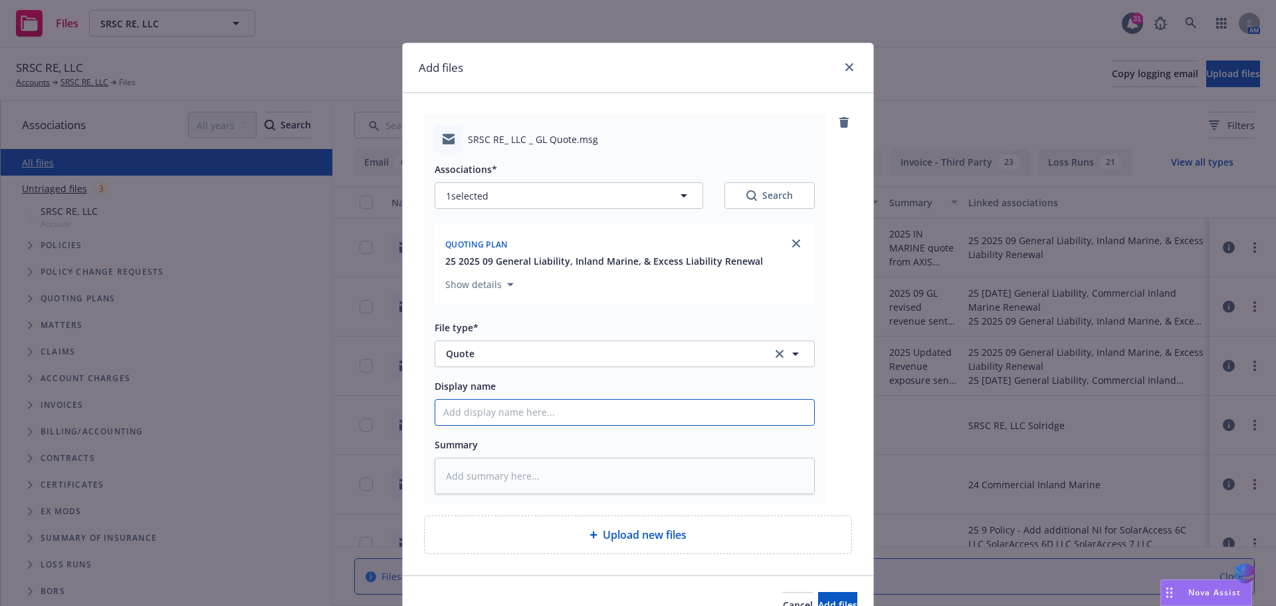
type input "2"
type textarea "x"
type input "20"
type textarea "x"
type input "202"
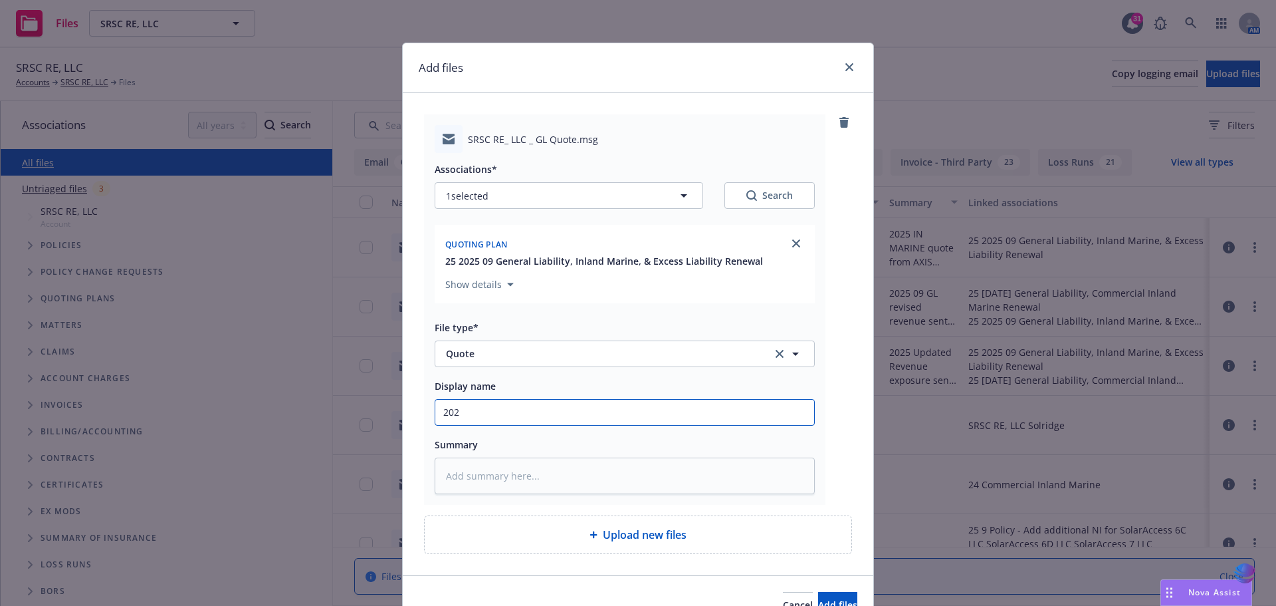
type textarea "x"
type input "2025"
type textarea "x"
type input "2025"
type textarea "x"
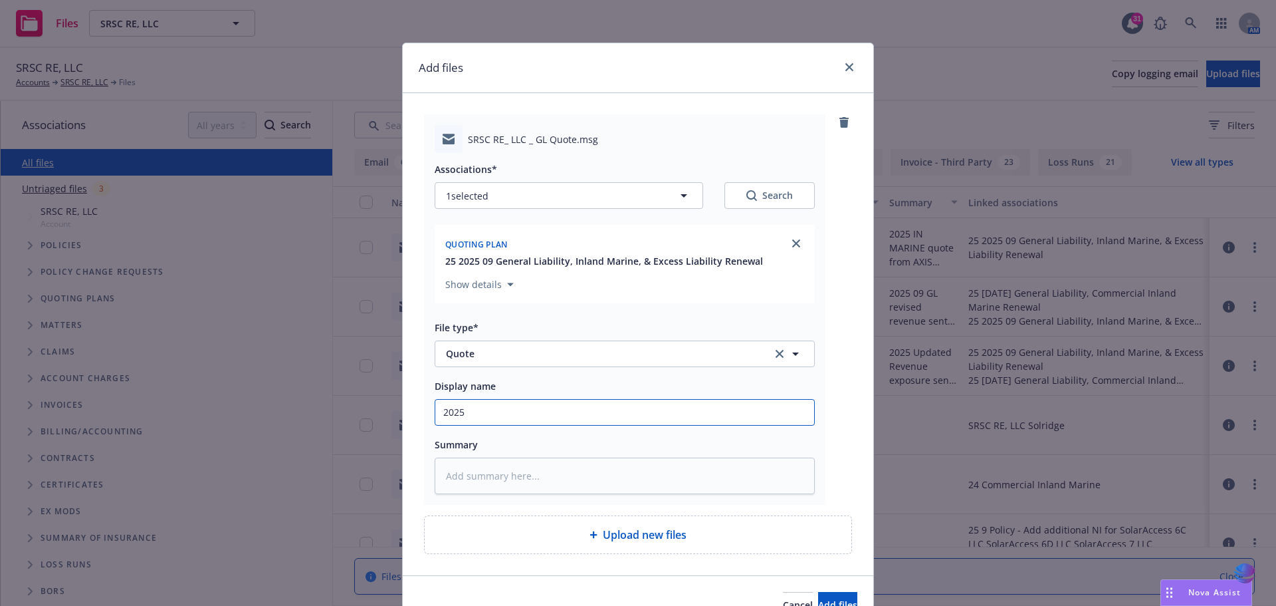
type input "2025 G"
type textarea "x"
type input "2025 GL"
type textarea "x"
type input "2025 GL"
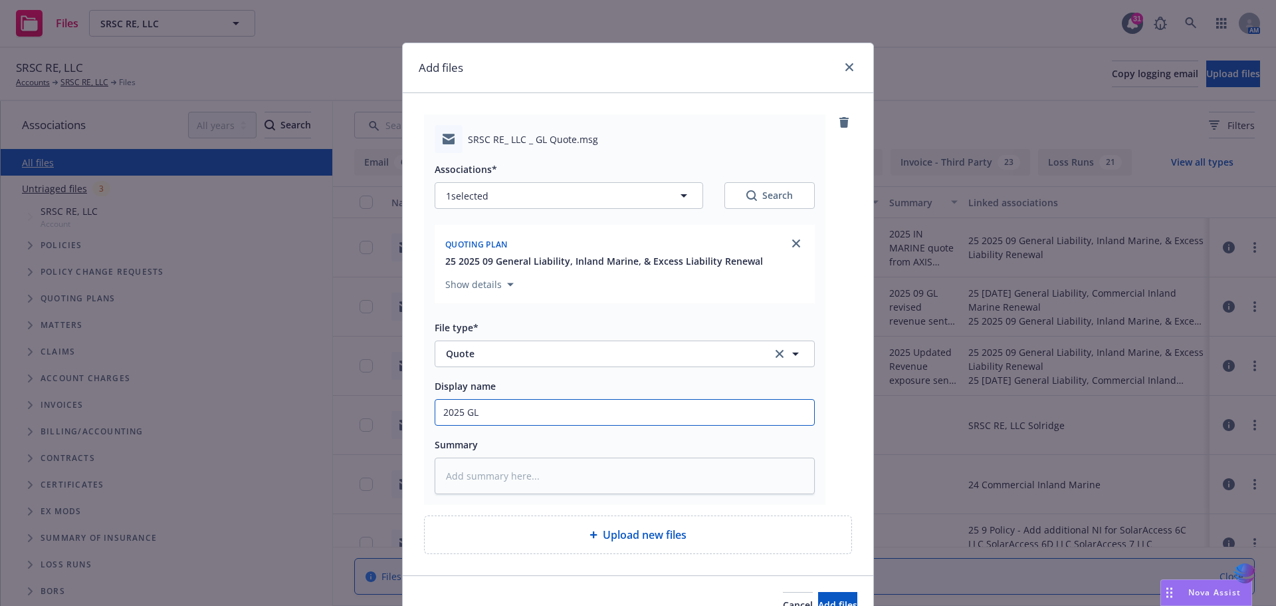
type textarea "x"
type input "2025 GL R"
type textarea "x"
type input "2025 GL Re"
type textarea "x"
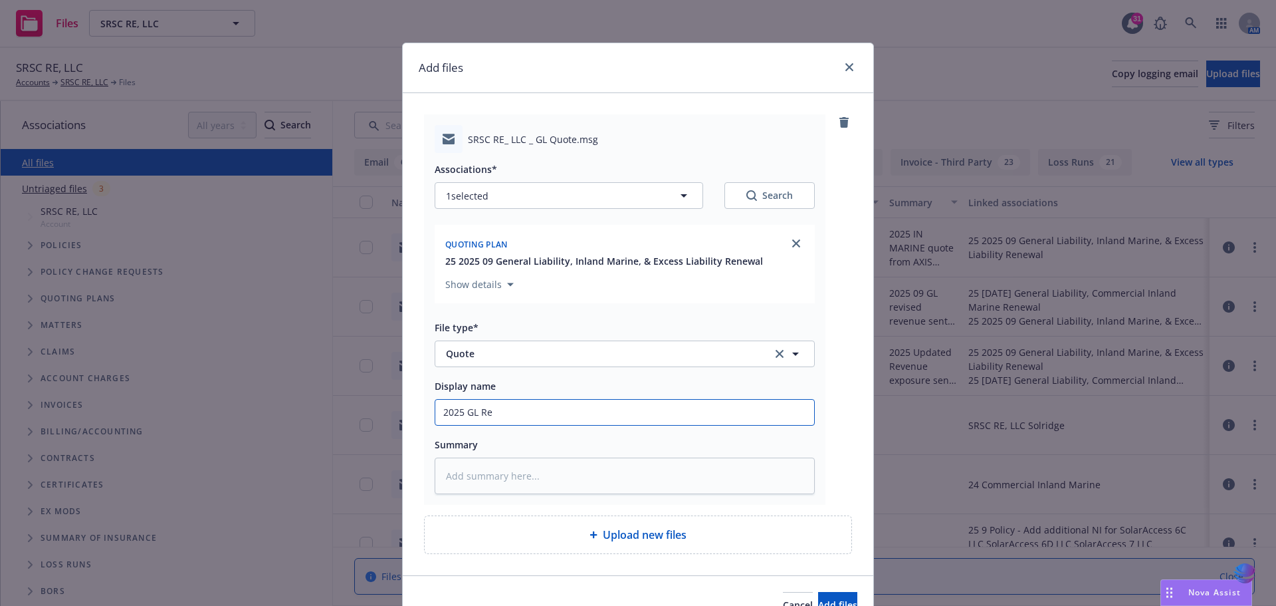
type input "2025 [PERSON_NAME]"
type textarea "x"
type input "2025 [PERSON_NAME]"
type textarea "x"
type input "2025 GL Renew"
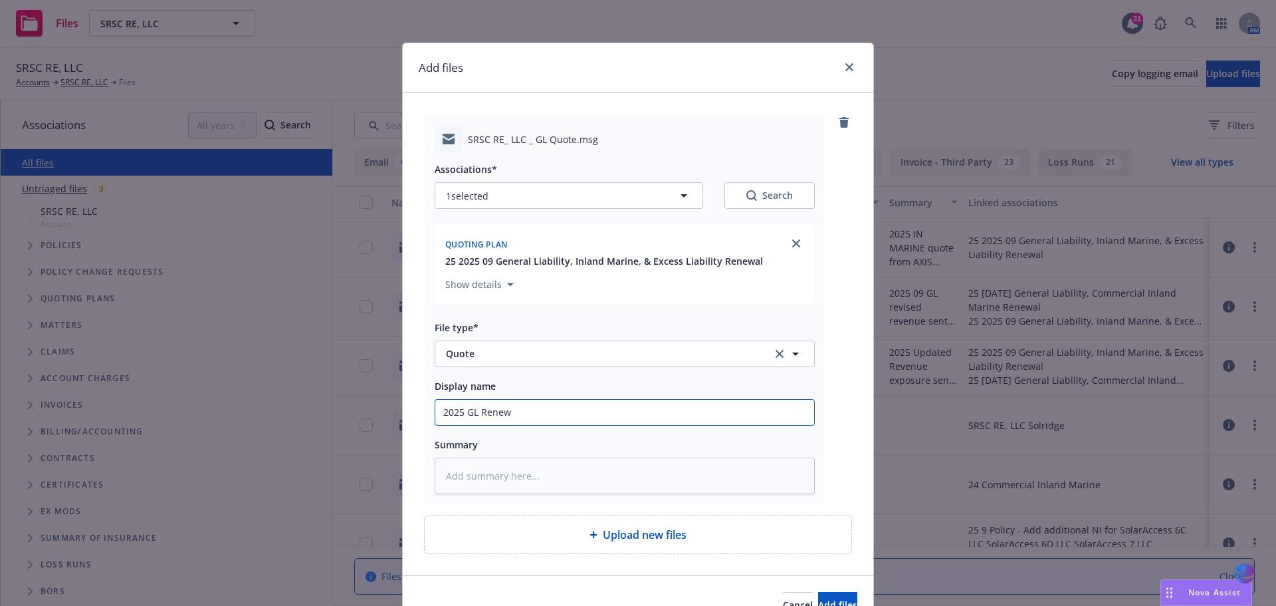
type textarea "x"
type input "2025 GL Renewa"
type textarea "x"
type input "2025 GL Renewal"
type textarea "x"
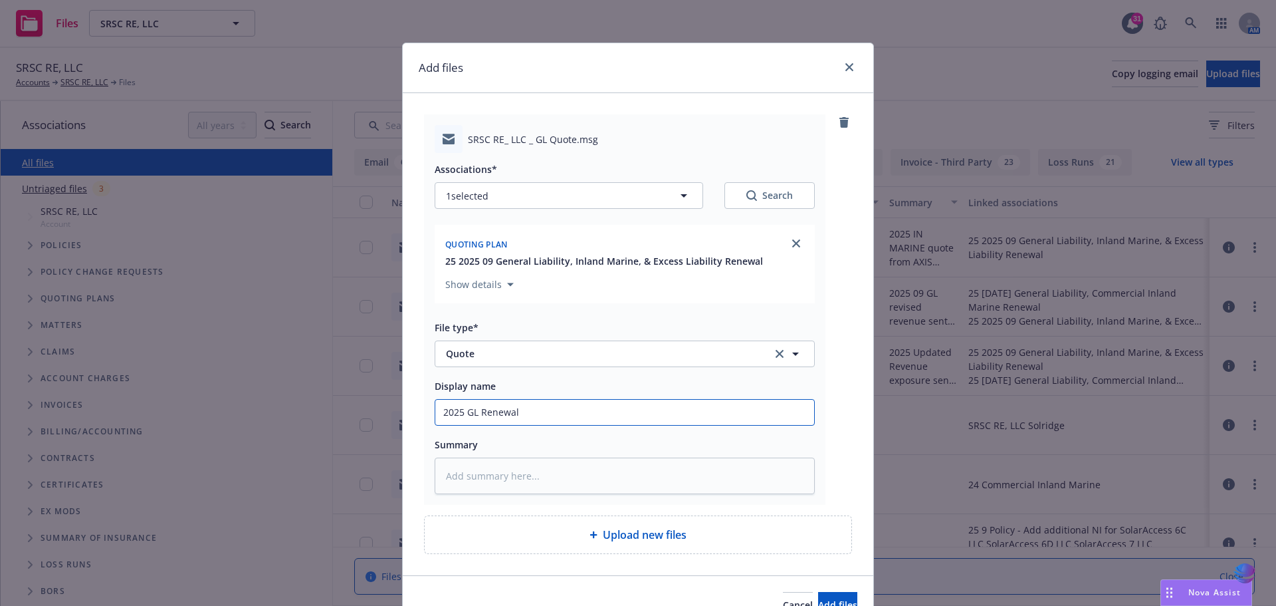
type input "2025 GL Renewal"
type textarea "x"
type input "2025 GL Renewal q"
type textarea "x"
type input "2025 GL Renewal qu"
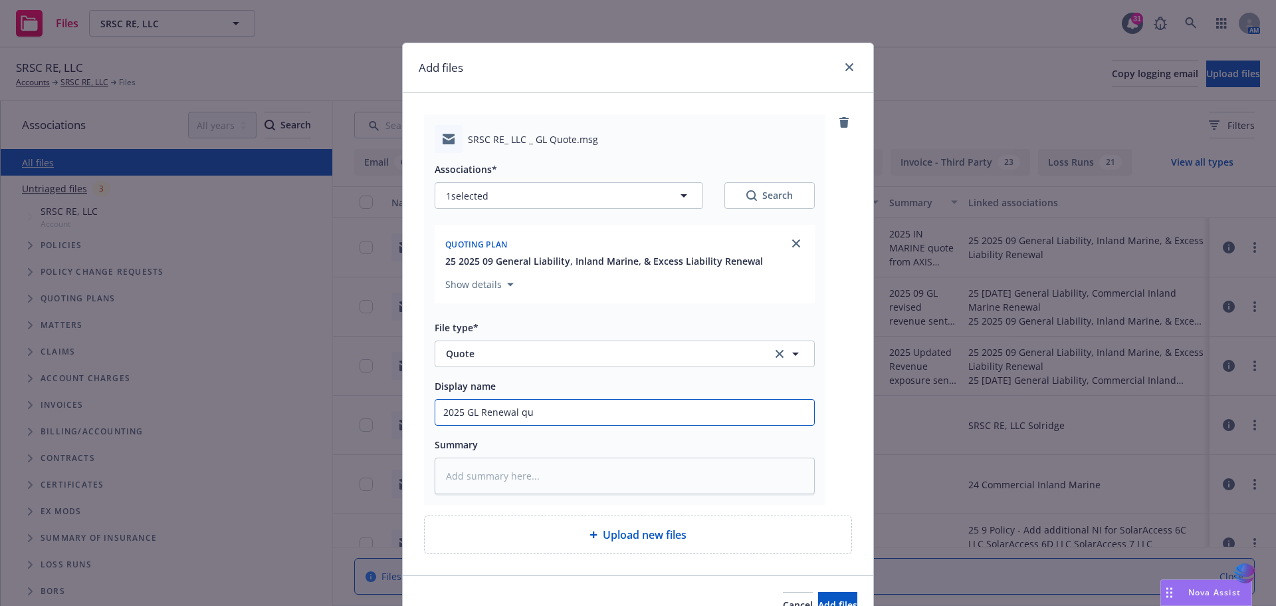
type textarea "x"
type input "2025 GL Renewal quo"
type textarea "x"
type input "2025 GL Renewal quot"
type textarea "x"
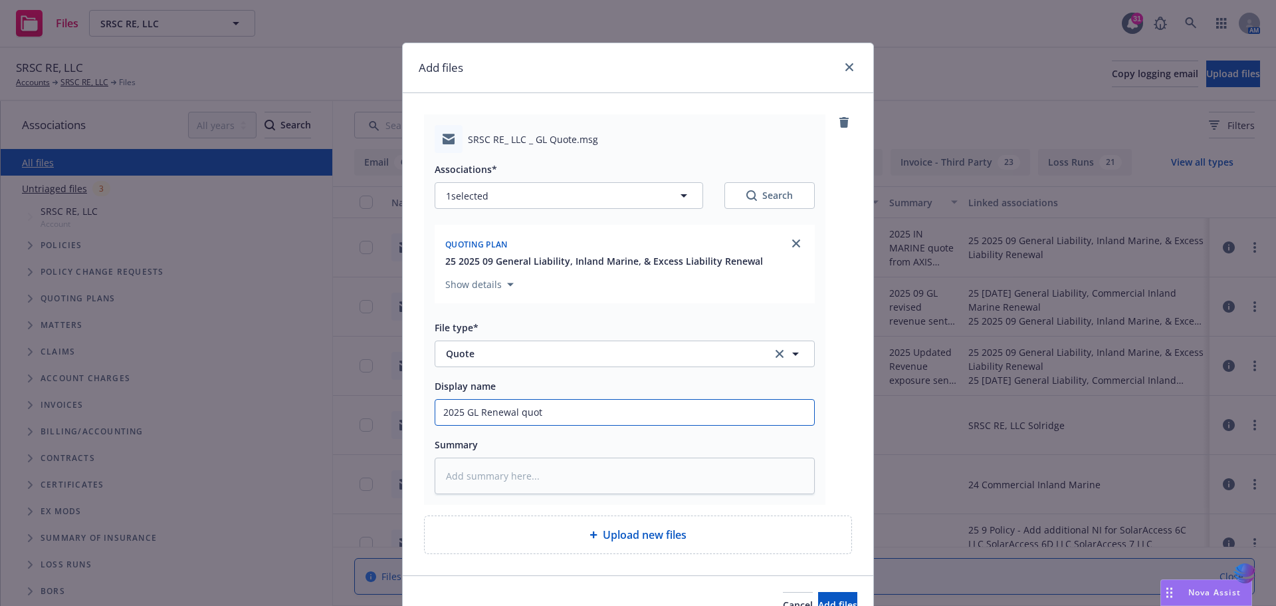
type input "2025 GL Renewal quote"
type textarea "x"
type input "2025 GL Renewal quote"
type textarea "x"
type input "2025 GL Renewal quote f"
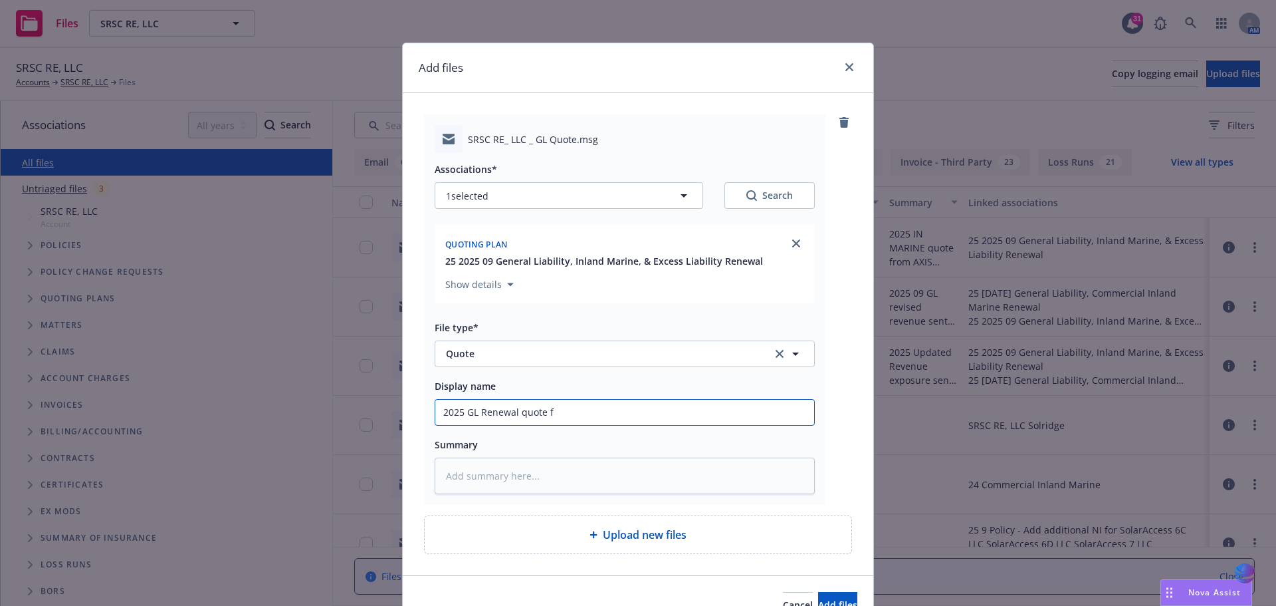
type textarea "x"
type input "2025 GL Renewal quote fr"
type textarea "x"
type input "2025 GL Renewal quote fro"
type textarea "x"
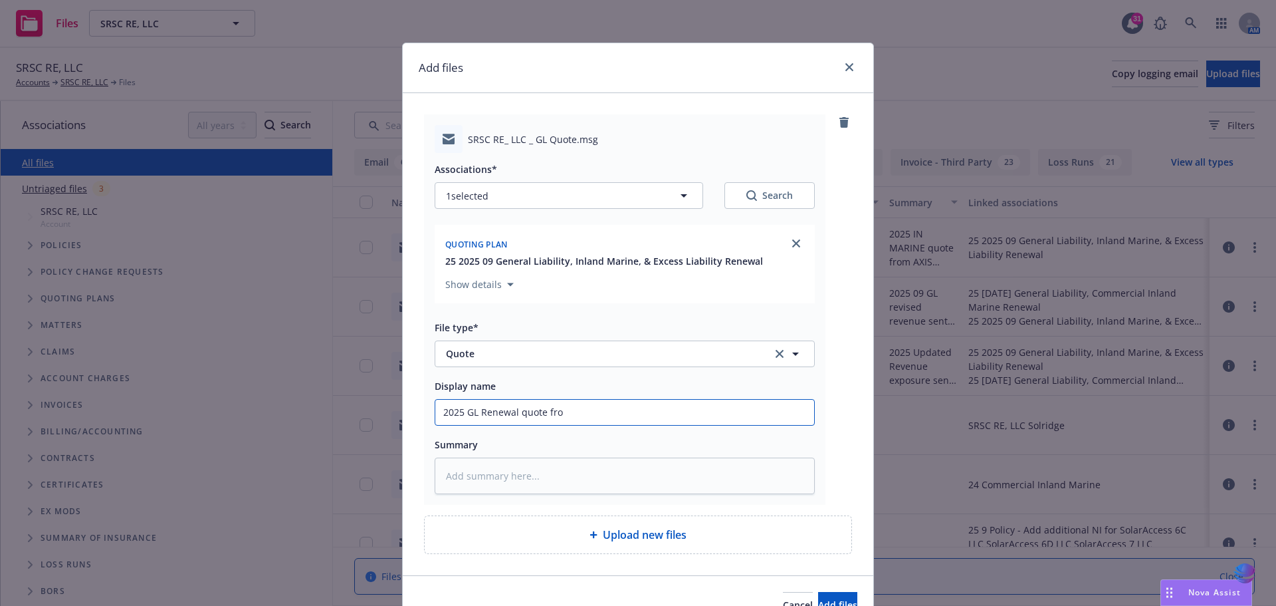
type input "2025 GL Renewal quote from"
type textarea "x"
type input "2025 GL Renewal quote from"
type textarea "x"
type input "2025 GL Renewal quote from K"
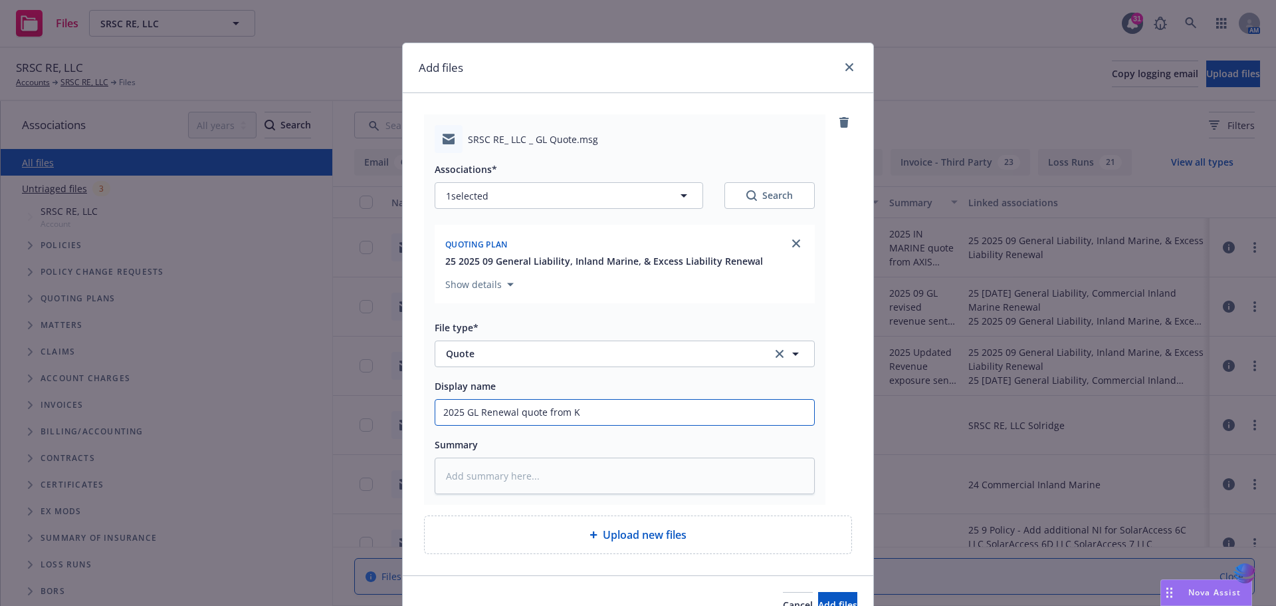
type textarea "x"
type input "2025 GL Renewal quote from Ki"
type textarea "x"
type input "2025 GL Renewal quote from Kin"
type textarea "x"
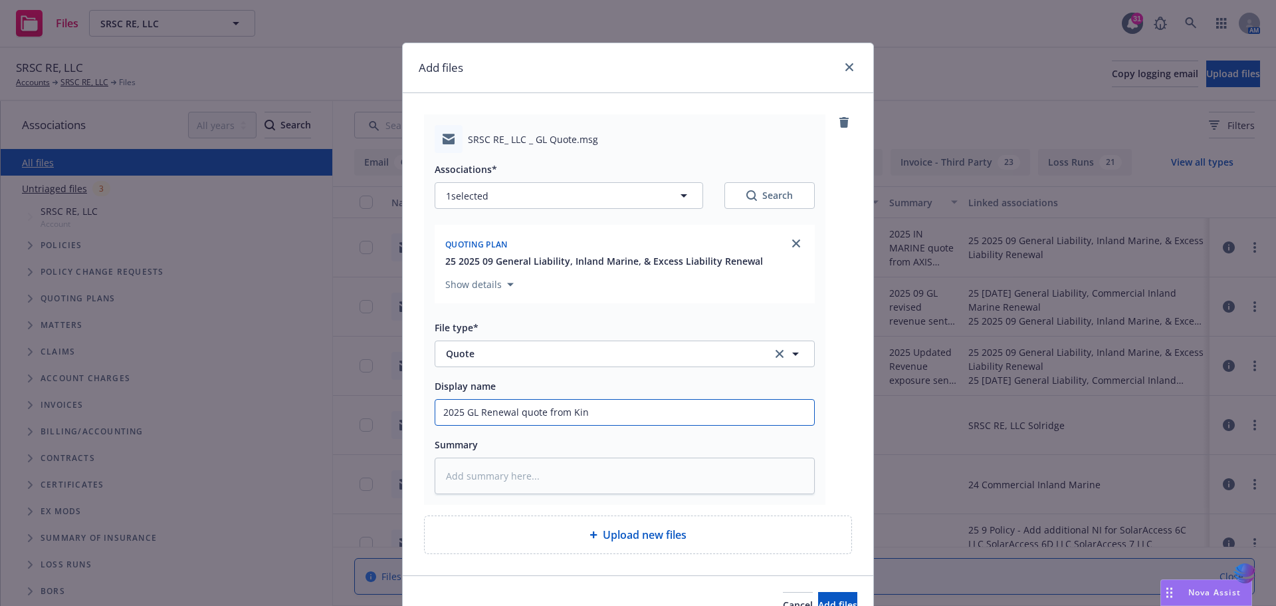
type input "2025 GL Renewal quote from Kins"
type textarea "x"
type input "2025 GL Renewal quote from Kinsa"
type textarea "x"
type input "2025 GL Renewal quote from Kinsal"
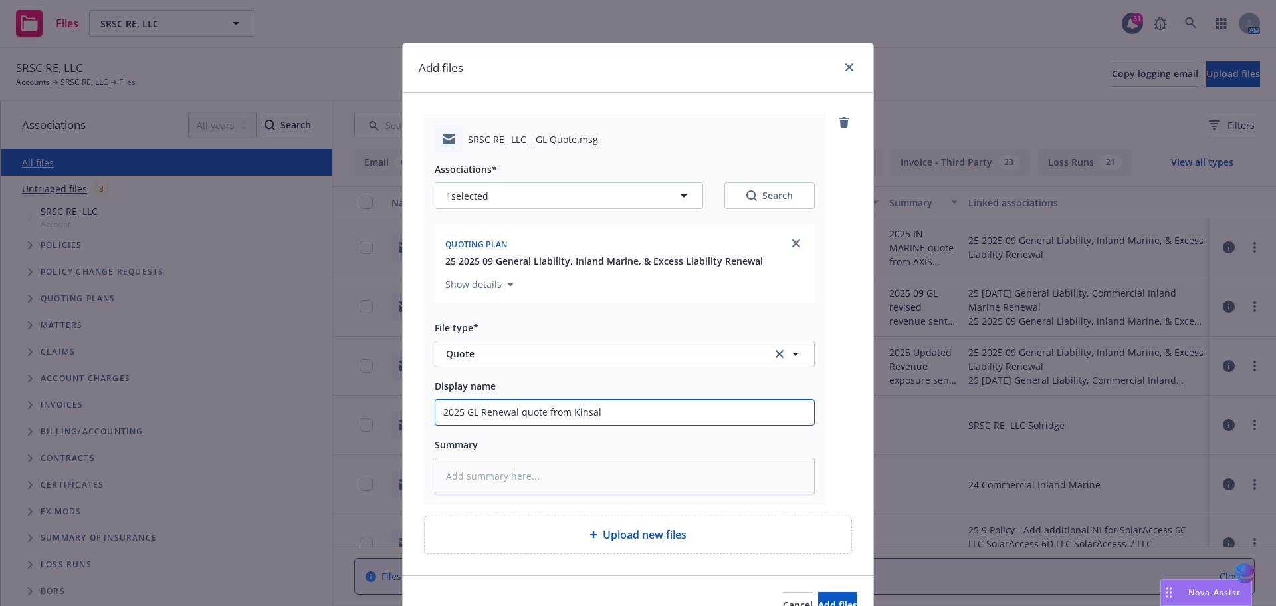
type textarea "x"
type input "2025 GL Renewal quote from Kinsale"
type textarea "x"
type input "2025 GL Renewal quote from Kinsale"
type textarea "x"
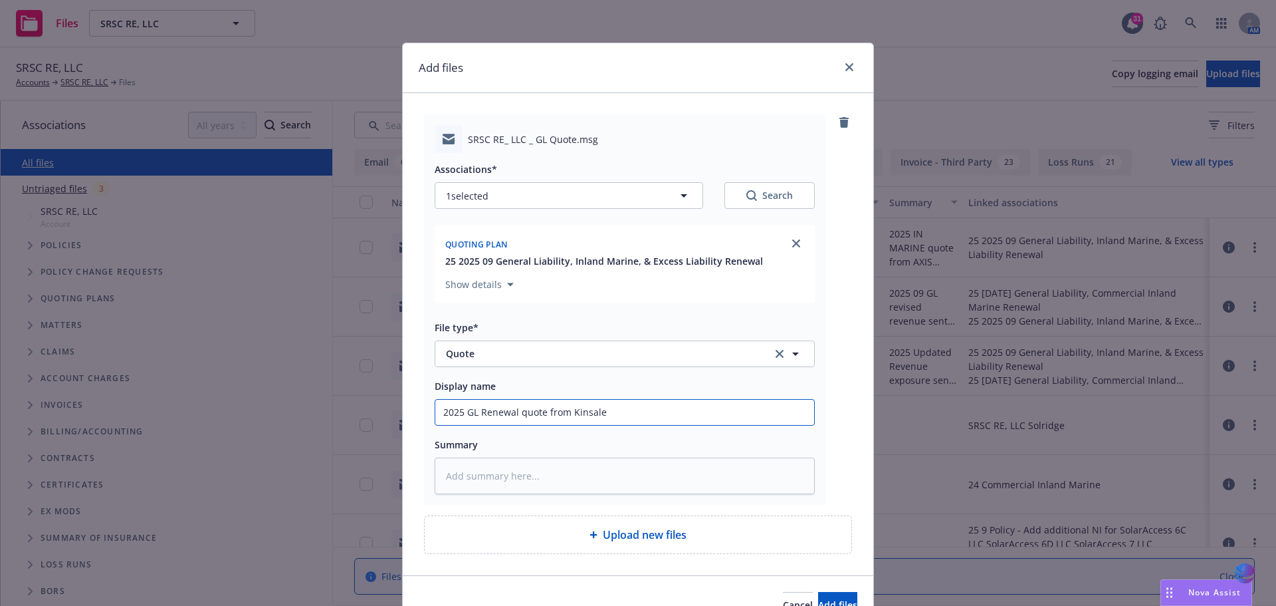
type input "2025 GL Renewal quote from [PERSON_NAME] ("
type textarea "x"
type input "2025 GL Renewal quote from Kinsale"
type textarea "x"
type input "2025 GL Renewal quote from Kinsale t"
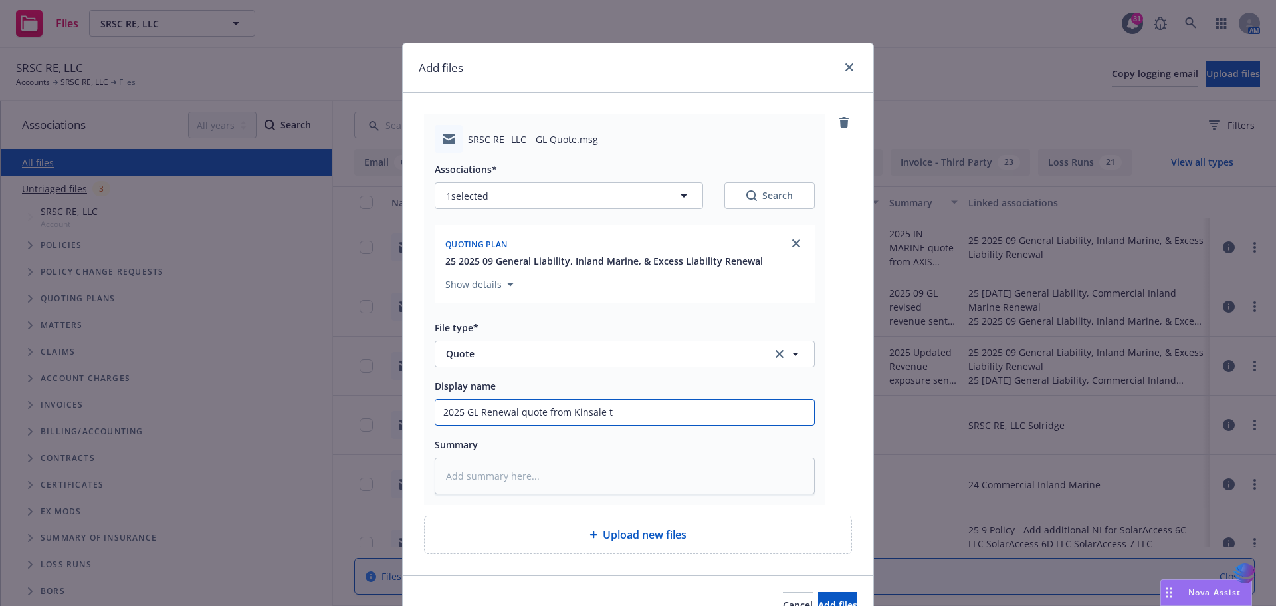
type textarea "x"
type input "2025 GL Renewal quote from Kinsale th"
type textarea "x"
type input "2025 GL Renewal quote from Kinsale thro"
type textarea "x"
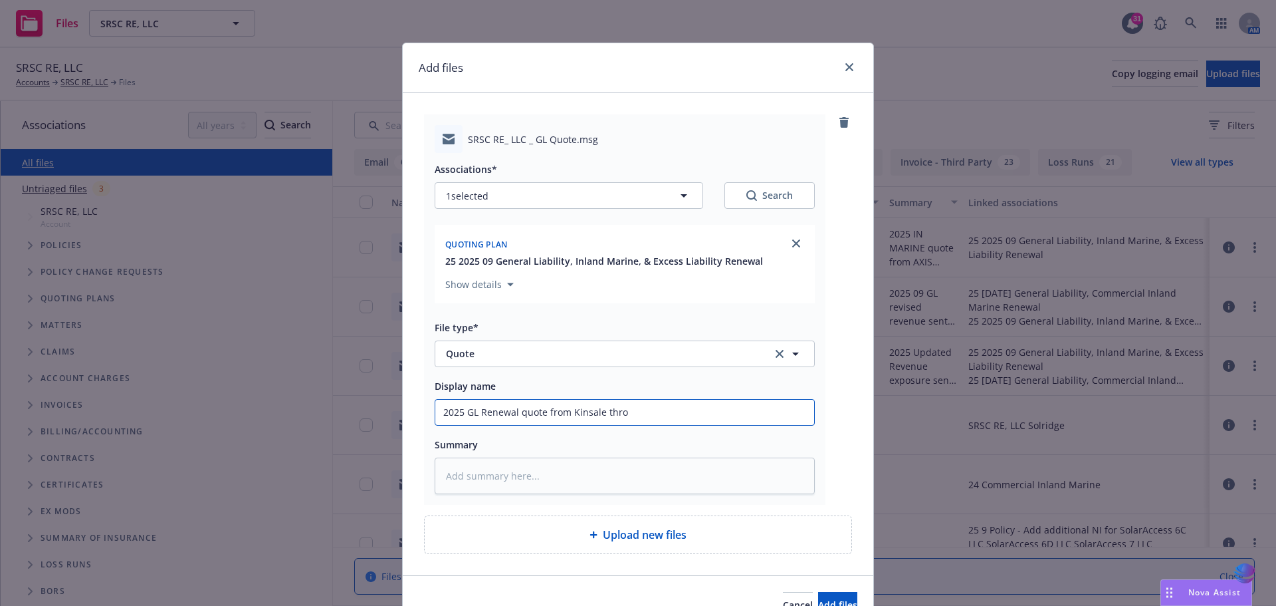
type input "2025 GL Renewal quote from Kinsale throu"
drag, startPoint x: 434, startPoint y: 412, endPoint x: 820, endPoint y: 421, distance: 386.4
click at [820, 421] on div "SRSC RE_ LLC _ GL Quote.msg Associations* 1 selected Search Quoting plan 25 202…" at bounding box center [625, 309] width 402 height 390
click at [478, 471] on textarea at bounding box center [625, 475] width 380 height 37
paste textarea "2025 GL Renewal quote from Kinsale through CRC (incumbent)"
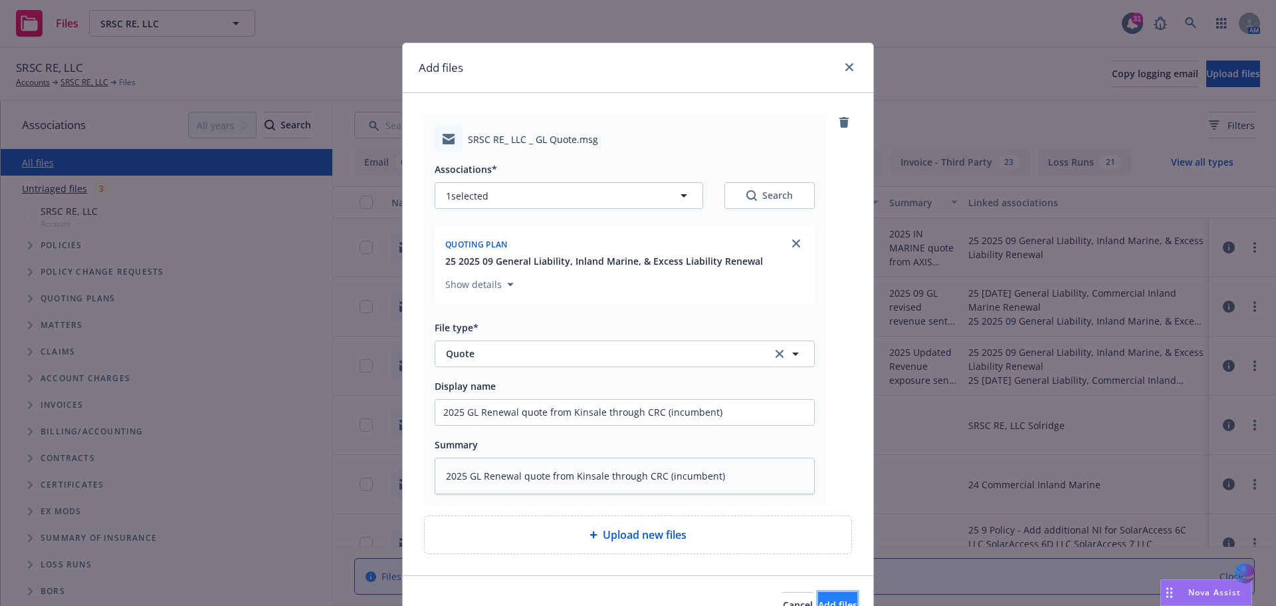
click at [818, 598] on button "Add files" at bounding box center [837, 605] width 39 height 27
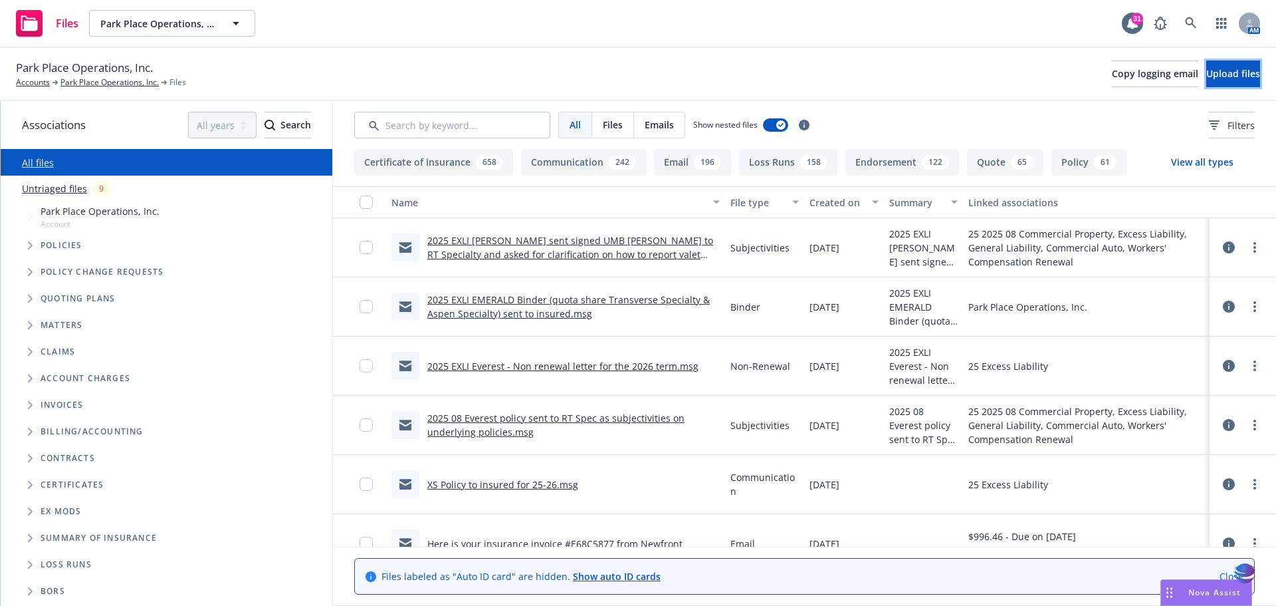
click at [1207, 72] on span "Upload files" at bounding box center [1234, 73] width 54 height 13
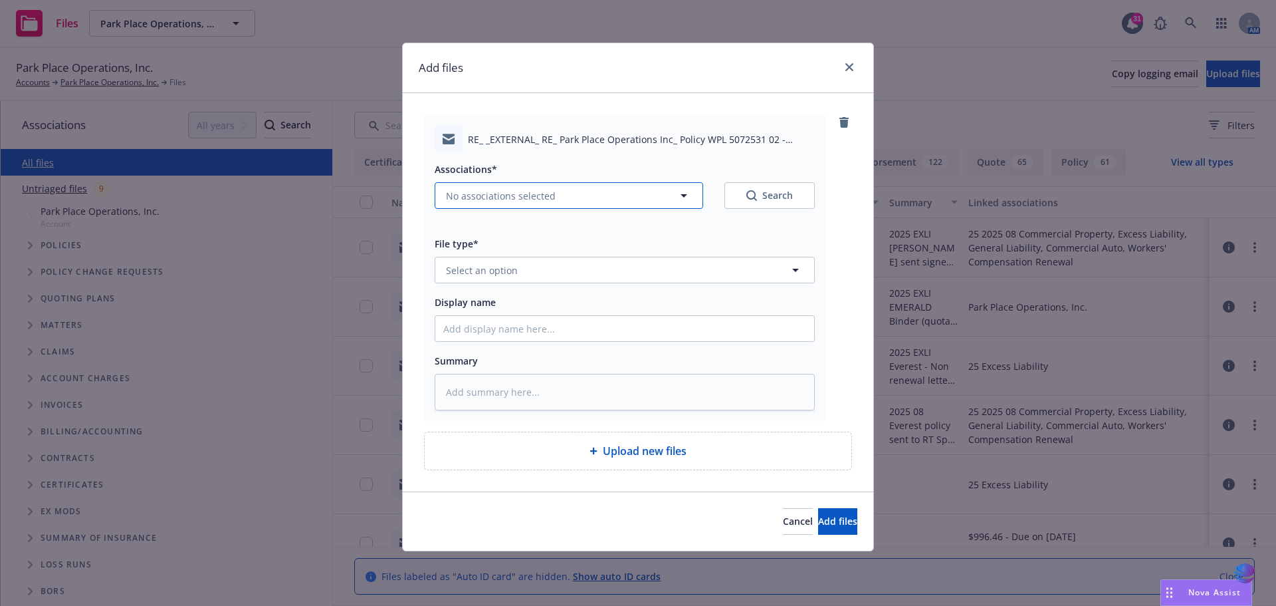
click at [687, 195] on icon "button" at bounding box center [684, 195] width 16 height 16
type textarea "x"
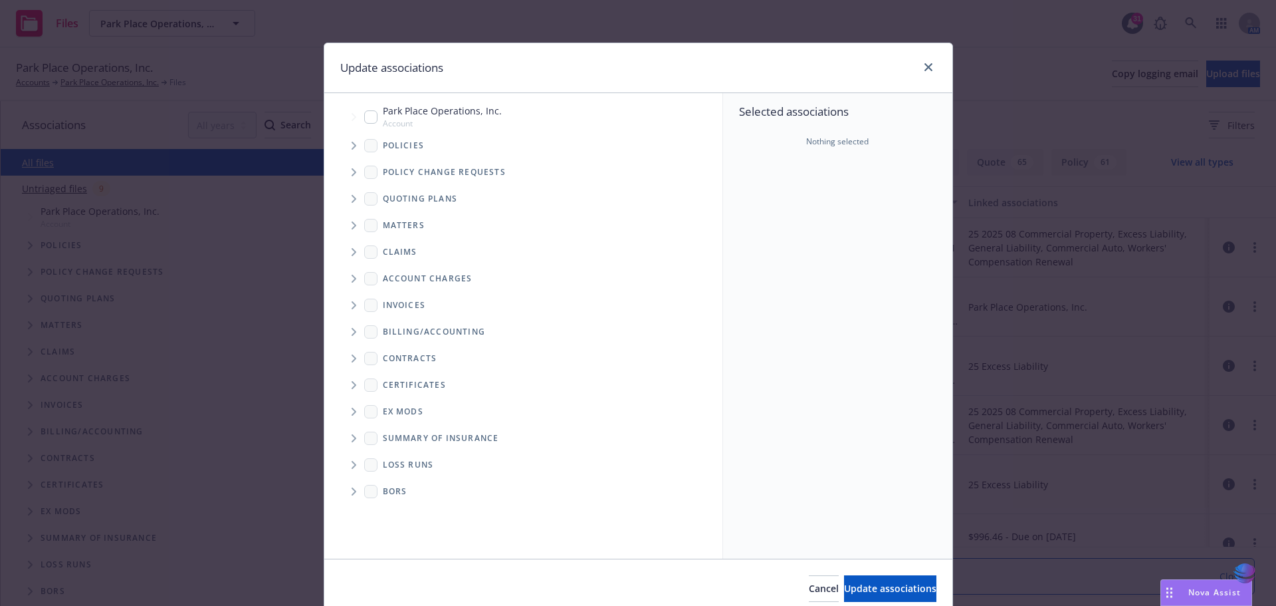
click at [352, 146] on icon "Tree Example" at bounding box center [354, 146] width 5 height 8
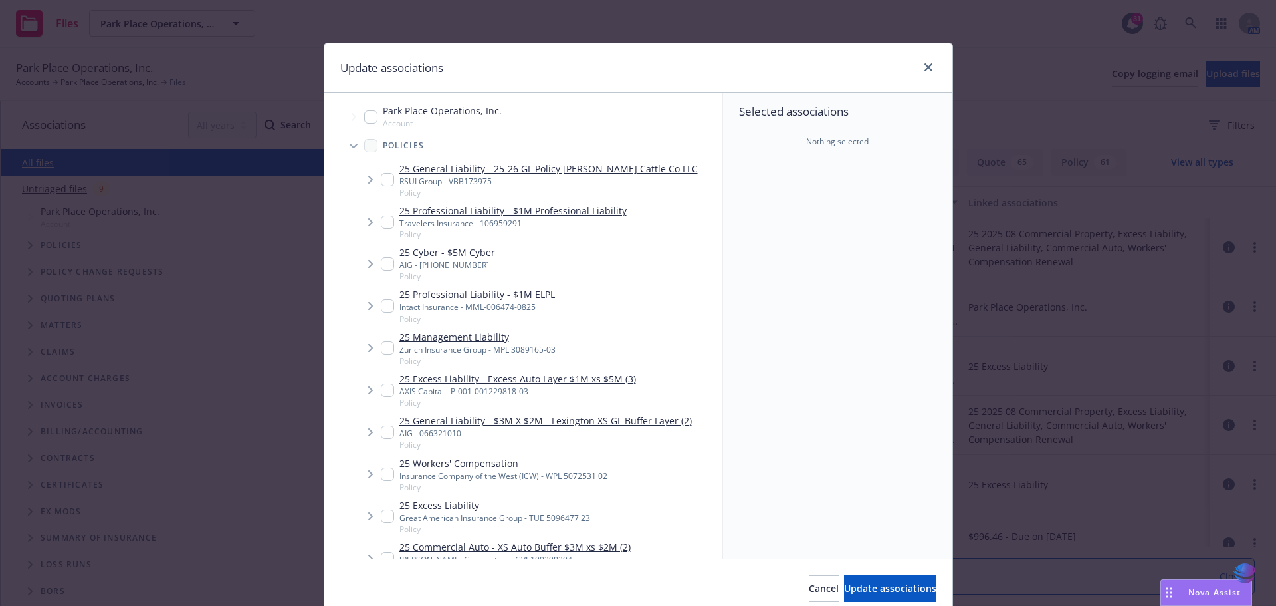
click at [384, 473] on input "Tree Example" at bounding box center [387, 473] width 13 height 13
checkbox input "true"
click at [844, 593] on span "Update associations" at bounding box center [890, 588] width 92 height 13
type textarea "x"
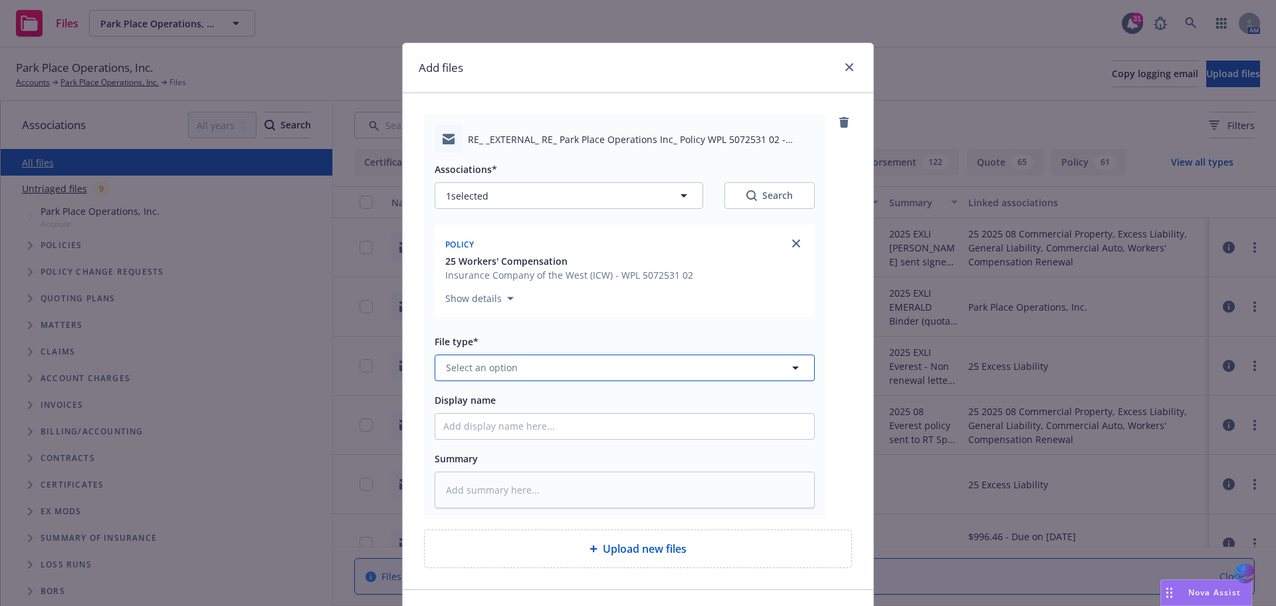
click at [475, 367] on span "Select an option" at bounding box center [482, 367] width 72 height 14
type input "communication"
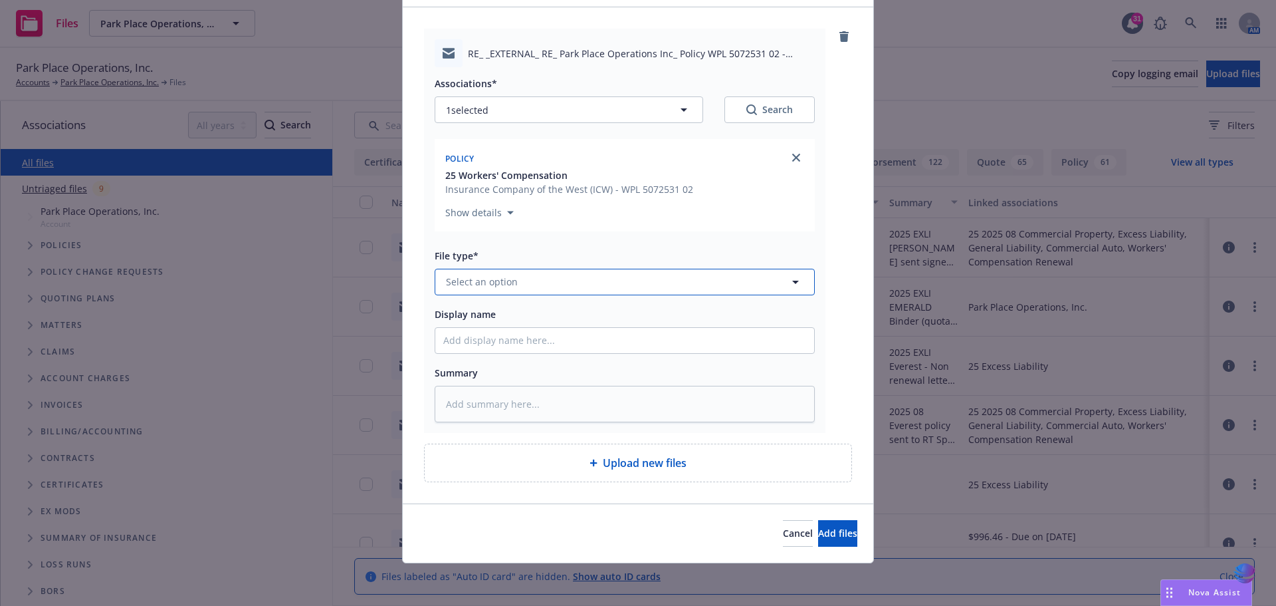
click at [788, 280] on icon "button" at bounding box center [796, 282] width 16 height 16
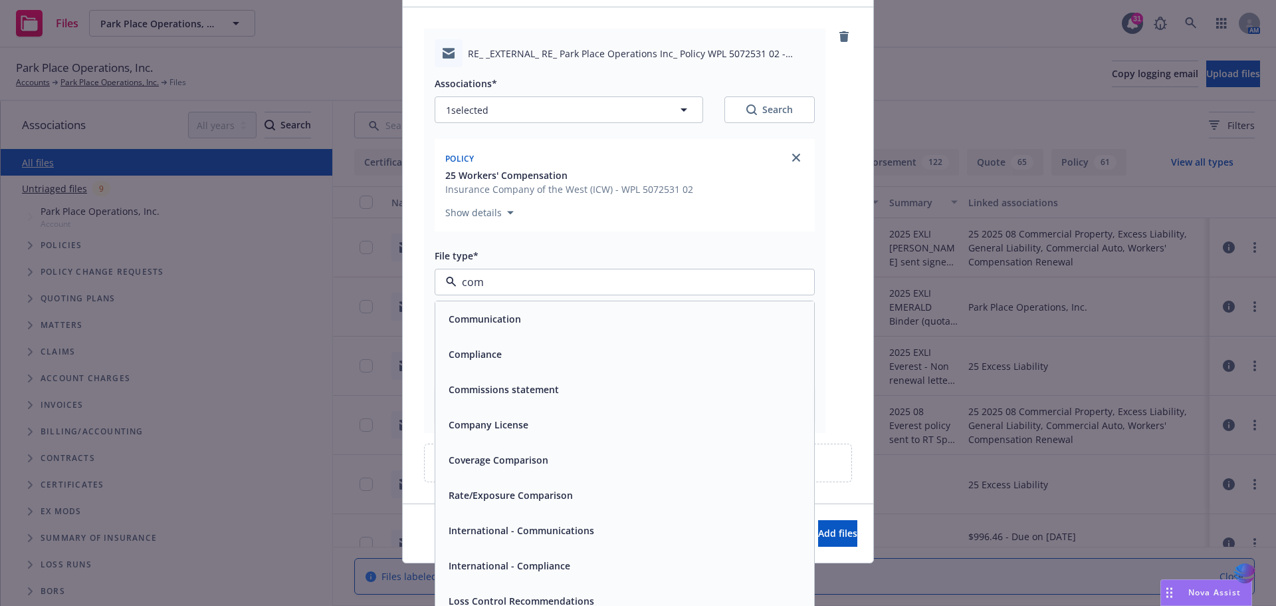
type input "comm"
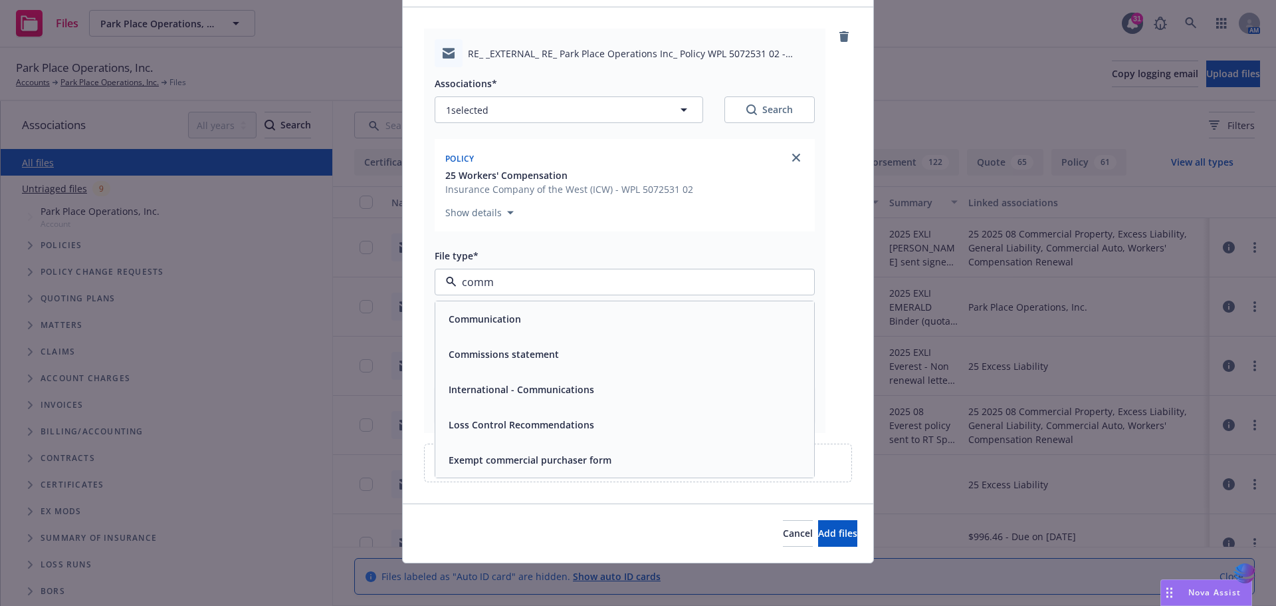
click at [540, 325] on div "Communication" at bounding box center [624, 318] width 363 height 19
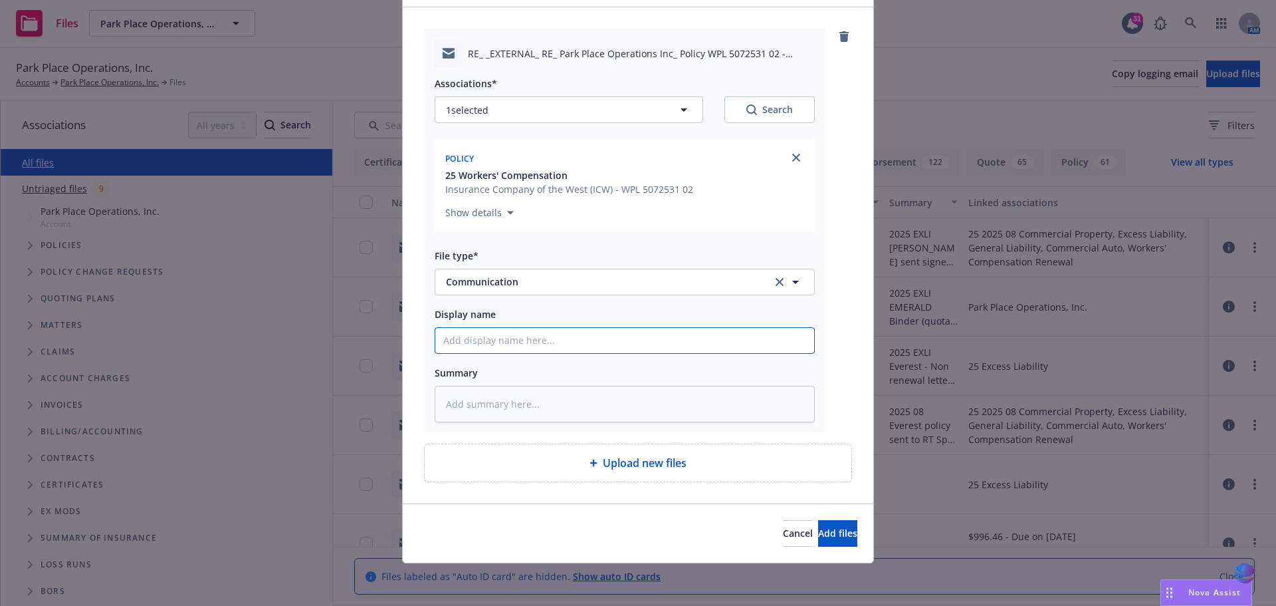
click at [481, 346] on input "Display name" at bounding box center [624, 340] width 379 height 25
type textarea "x"
type input "2"
type textarea "x"
type input "20"
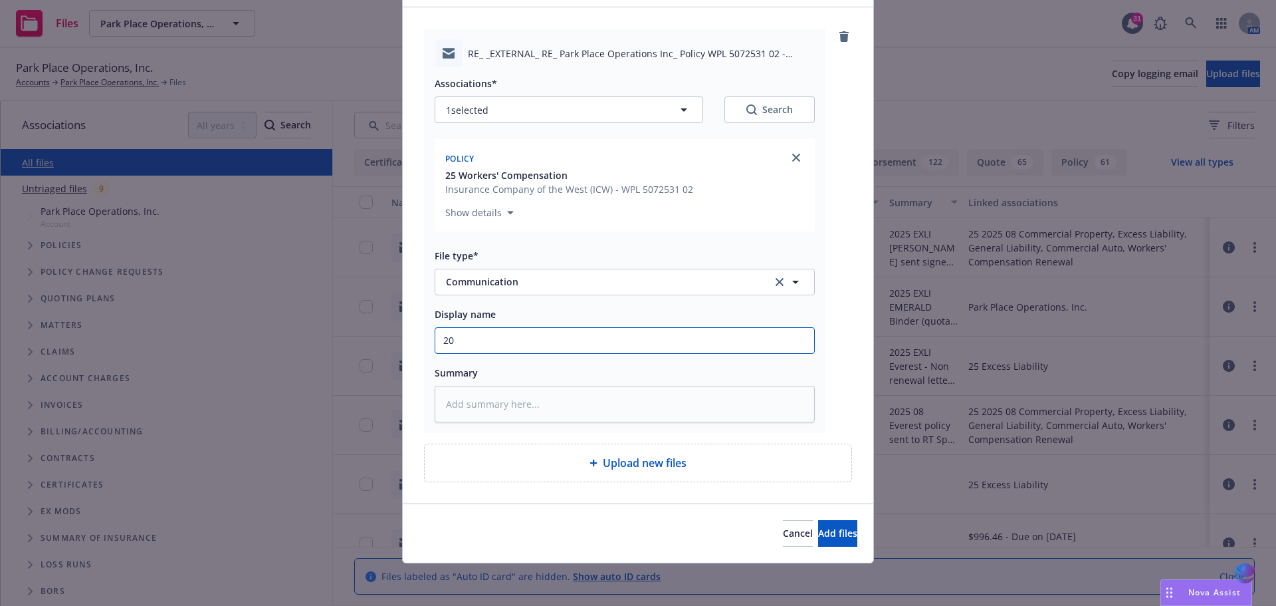
type textarea "x"
type input "202"
type textarea "x"
type input "2025"
type textarea "x"
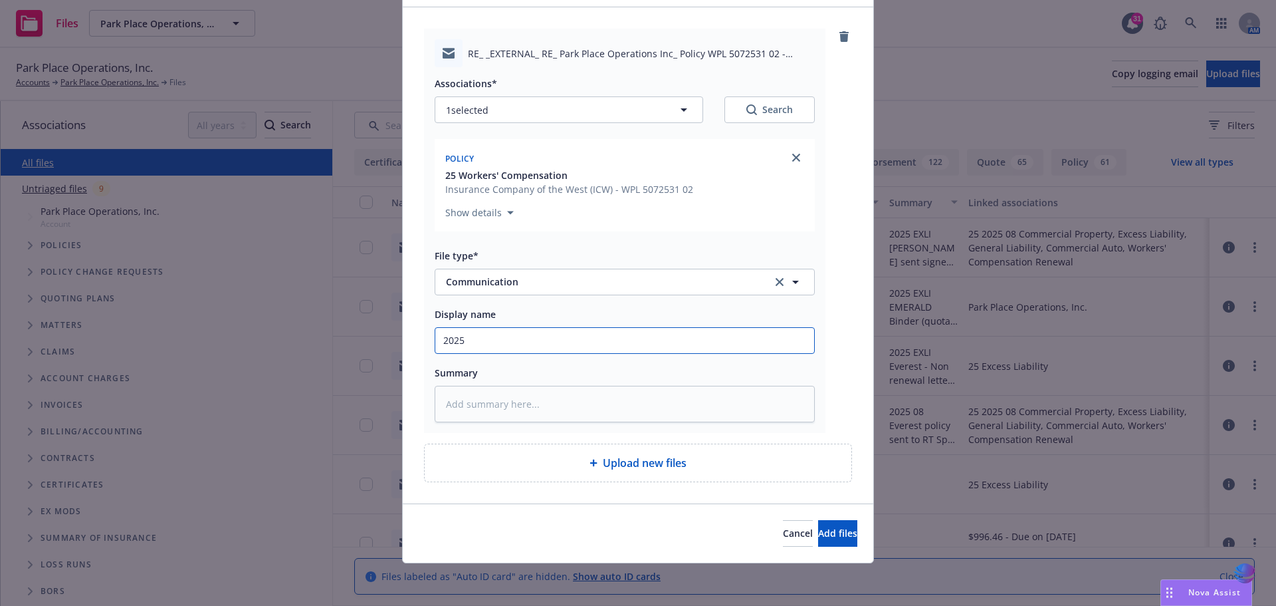
type input "2025"
type textarea "x"
type input "2025 W"
type textarea "x"
type input "2025 WC"
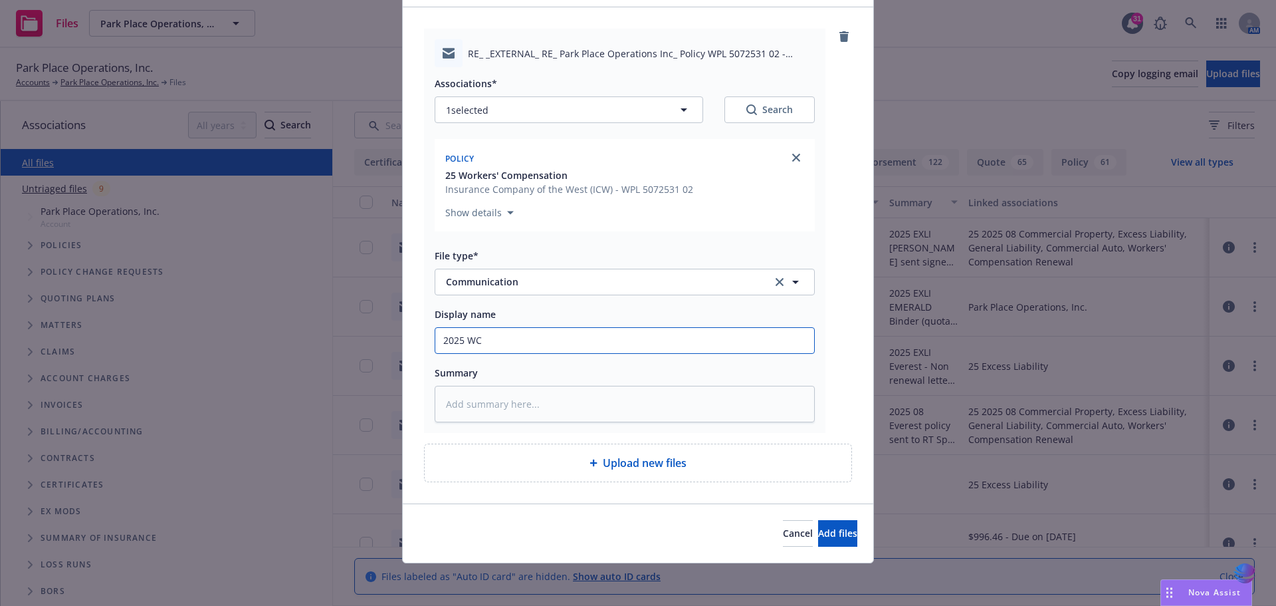
type textarea "x"
type input "2025 WC"
type textarea "x"
type input "2025 WC M"
type textarea "x"
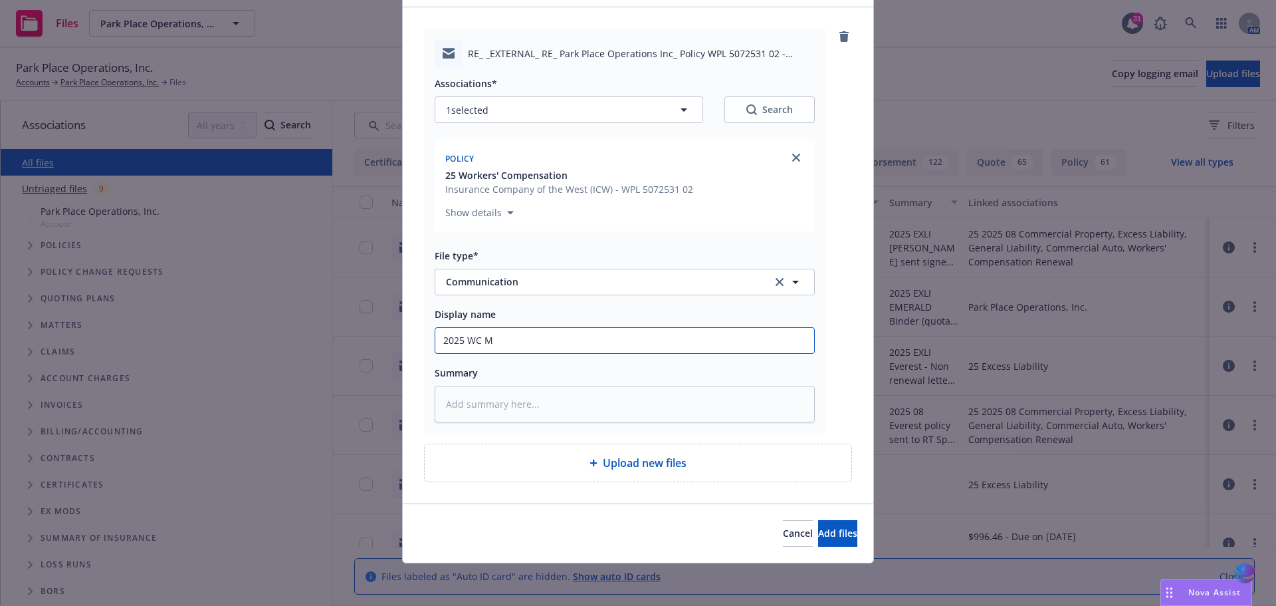
type input "2025 WC Me"
type textarea "x"
type input "2025 WC Med"
type textarea "x"
type input "2025 WC Medi"
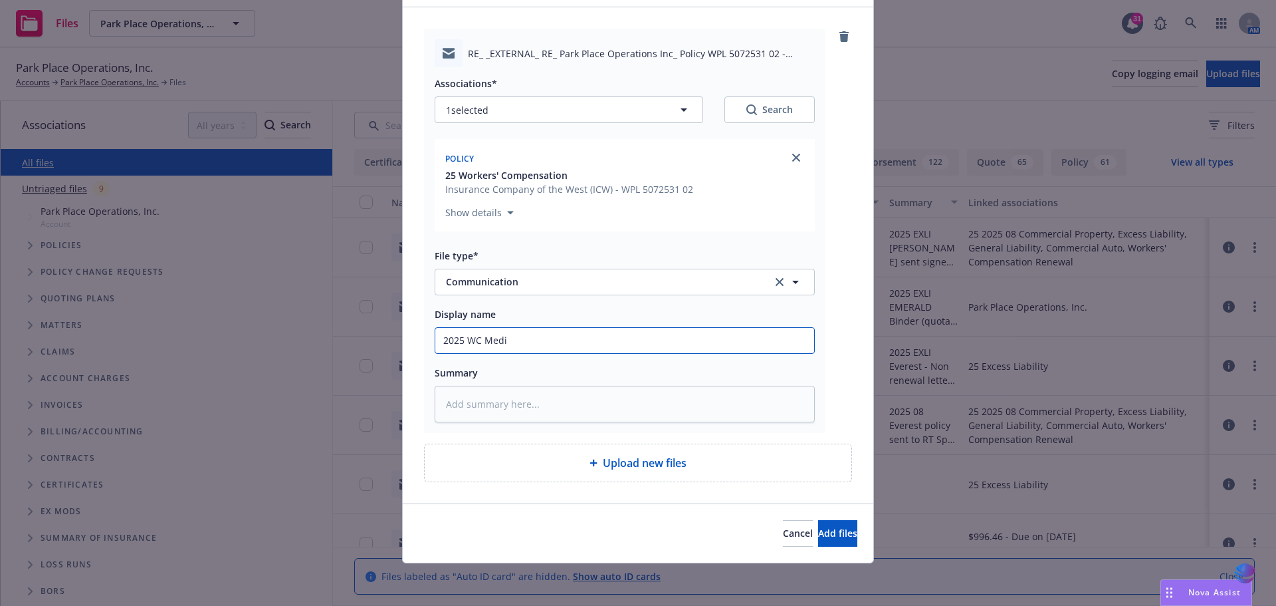
type textarea "x"
type input "2025 WC Medic"
type textarea "x"
type input "2025 WC Medica"
type textarea "x"
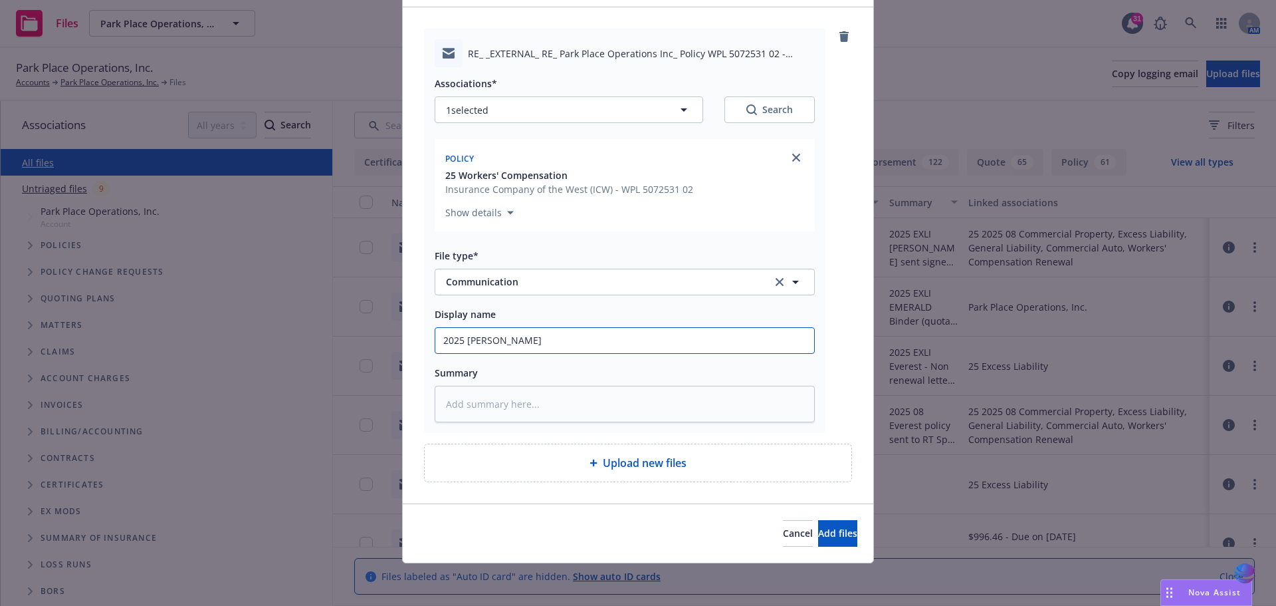
type input "2025 WC Medical"
type textarea "x"
type input "2025 WC Medical"
type textarea "x"
type input "2025 WC Medical p"
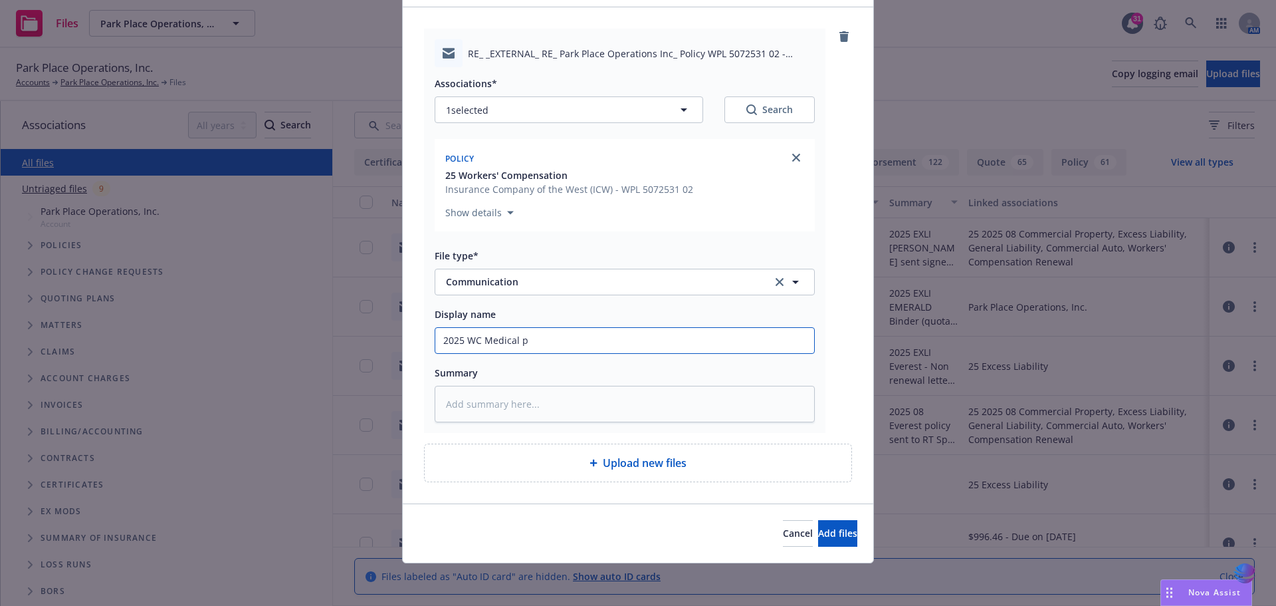
type textarea "x"
type input "2025 WC Medical pa"
type textarea "x"
type input "2025 WC Medical pan"
type textarea "x"
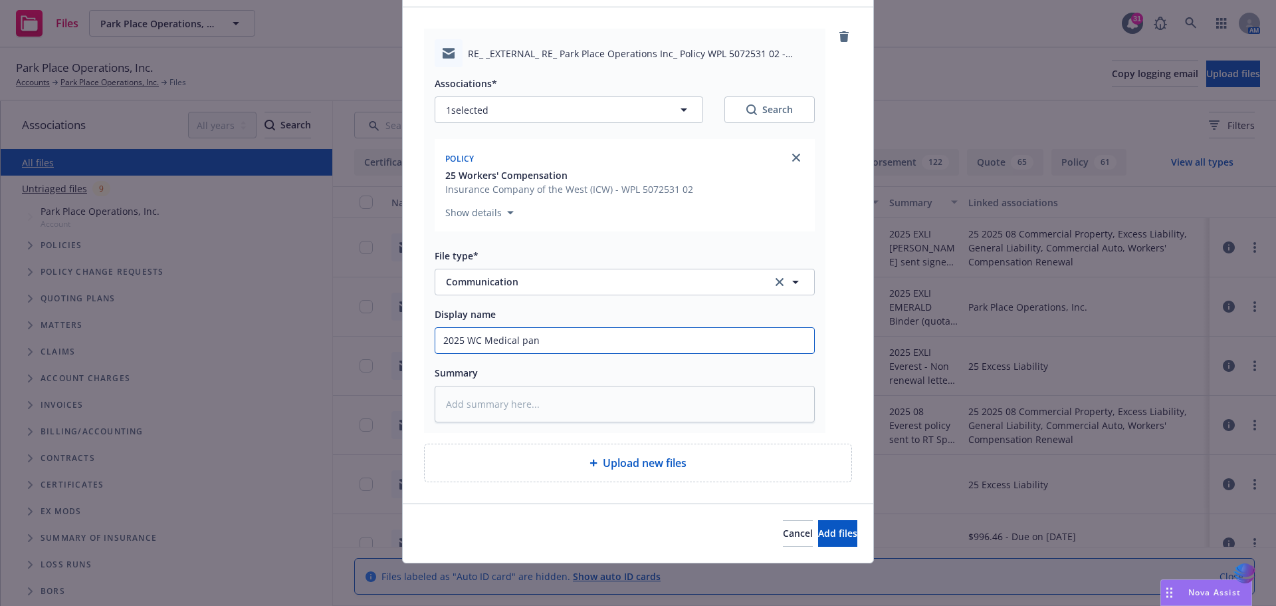
type input "2025 WC Medical pane"
type textarea "x"
type input "2025 WC Medical panel"
type textarea "x"
type input "2025 WC Medical panel"
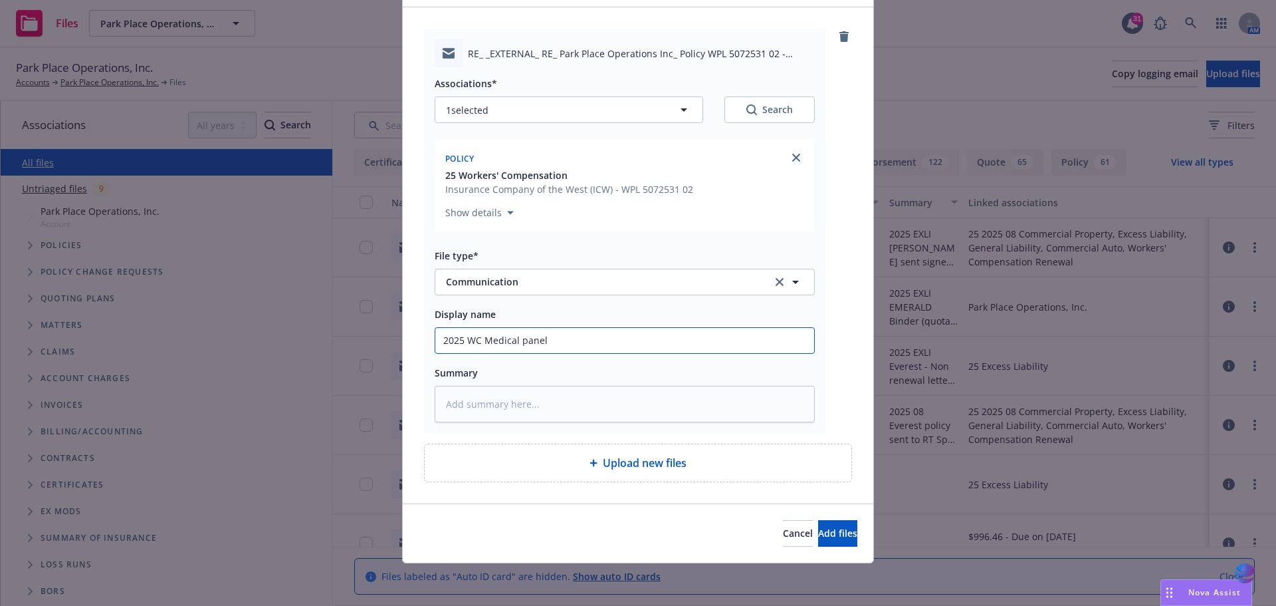
type textarea "x"
type input "2025 WC Medical panel i"
type textarea "x"
type input "2025 WC Medical panel in"
type textarea "x"
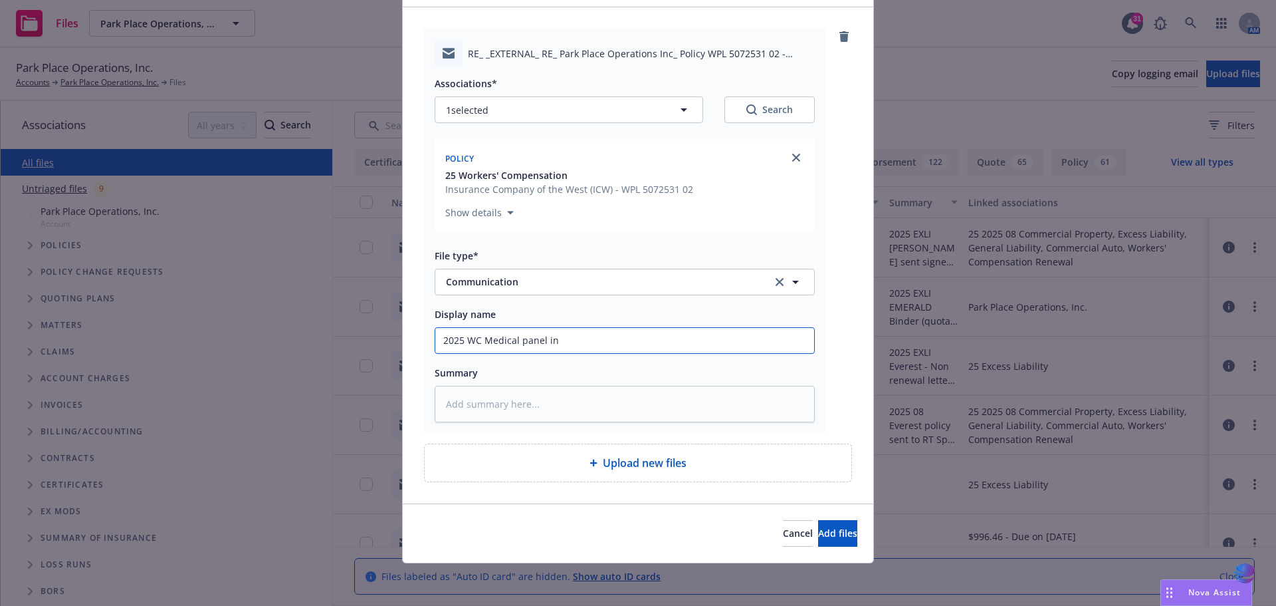
type input "2025 WC Medical panel inf"
type textarea "x"
type input "2025 WC Medical panel info"
type textarea "x"
type input "2025 WC Medical panel info"
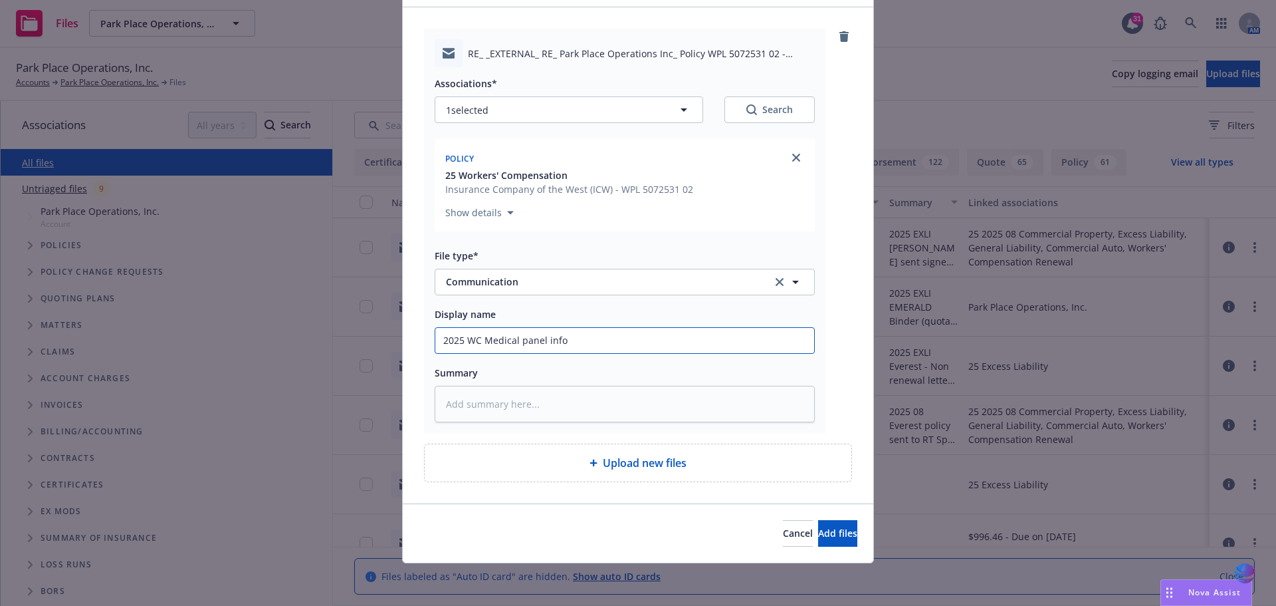
type textarea "x"
type input "2025 WC Medical panel info f"
type textarea "x"
type input "2025 WC Medical panel info fo"
type textarea "x"
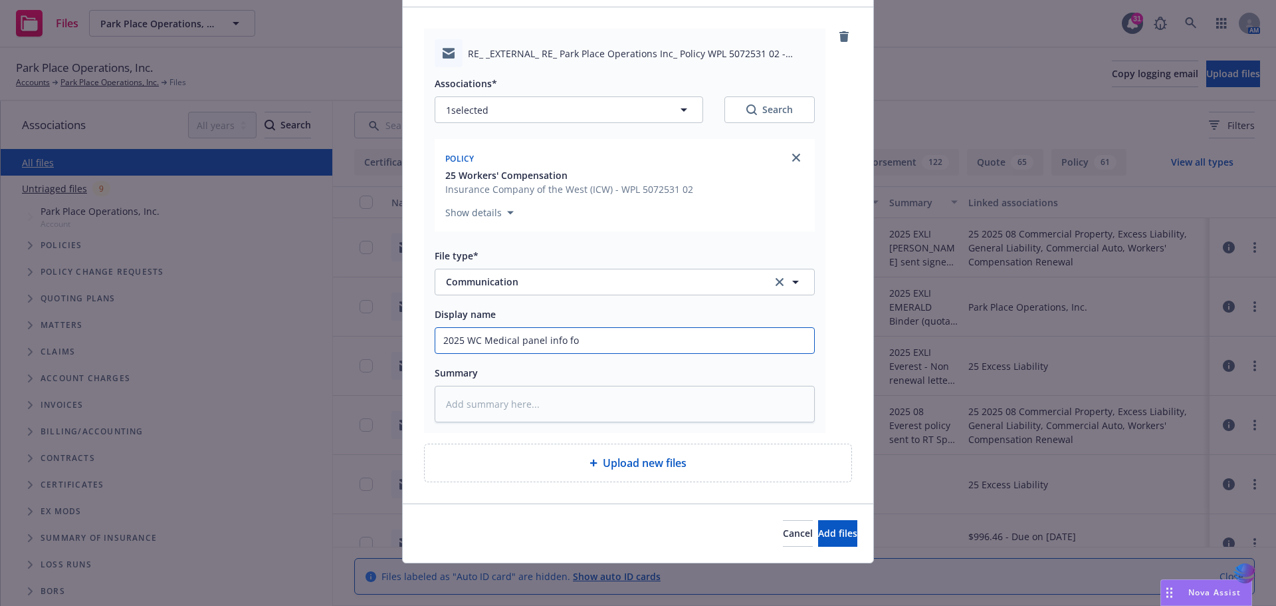
type input "2025 WC Medical panel info for"
type textarea "x"
type input "2025 WC Medical panel info for"
type textarea "x"
type input "2025 WC Medical panel info for A"
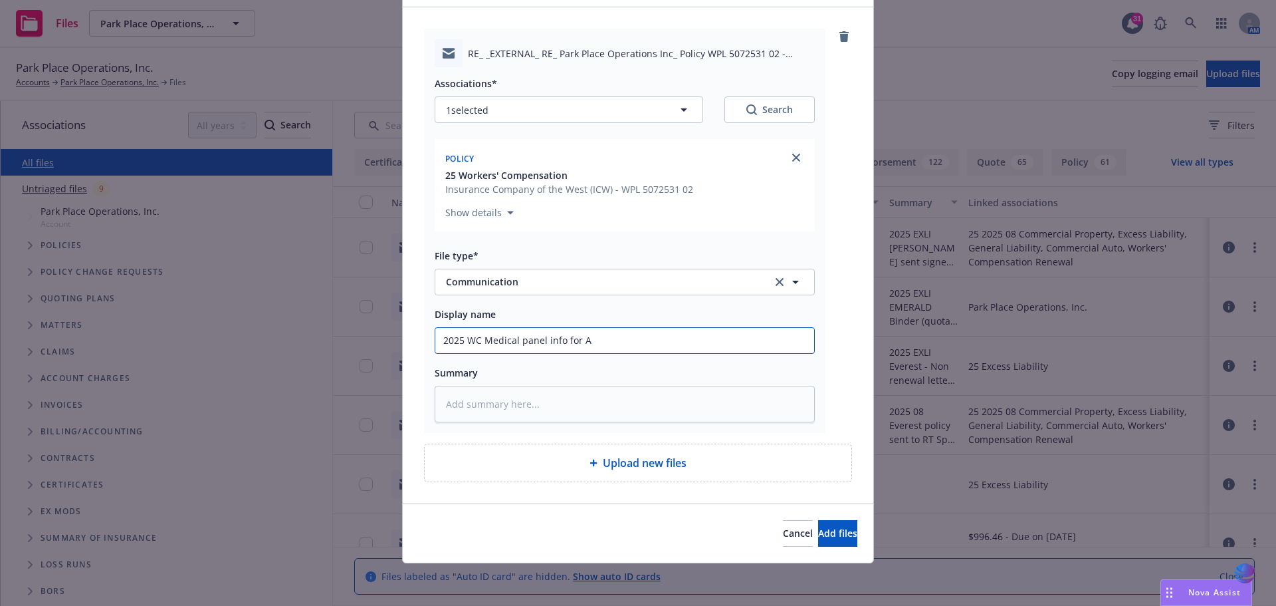
type textarea "x"
type input "2025 WC Medical panel info for At"
type textarea "x"
type input "2025 WC Medical panel info for Atl"
type textarea "x"
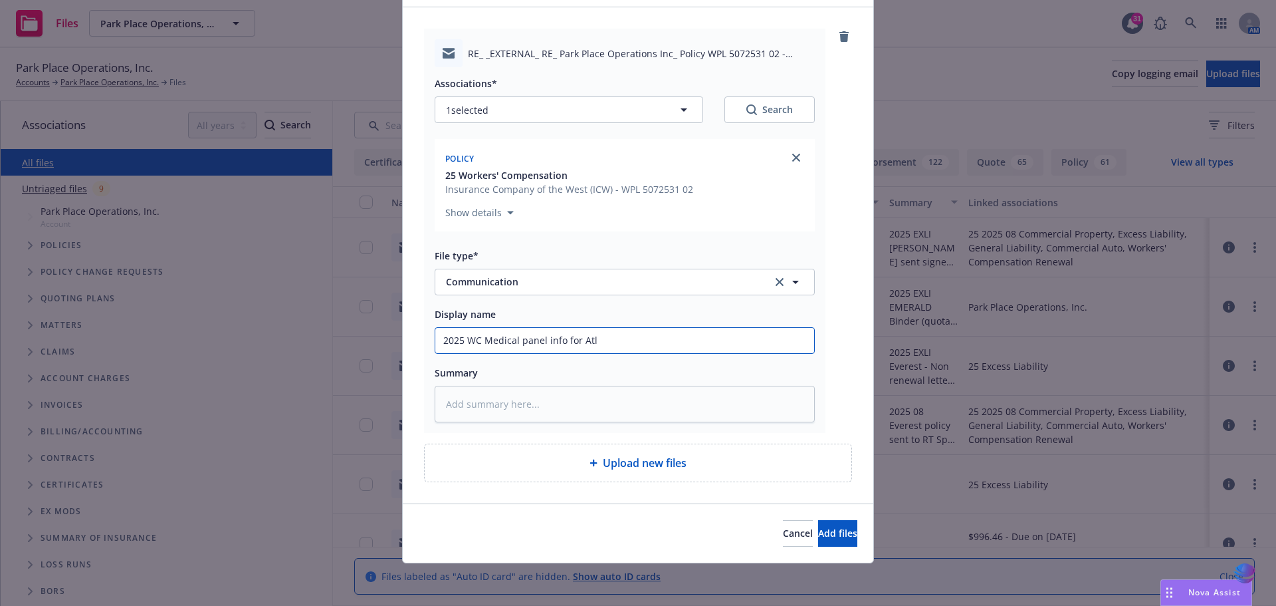
type input "2025 WC Medical panel info for Atla"
type textarea "x"
type input "2025 WC Medical panel info for Atlan"
type textarea "x"
type input "2025 WC Medical panel info for Atlant"
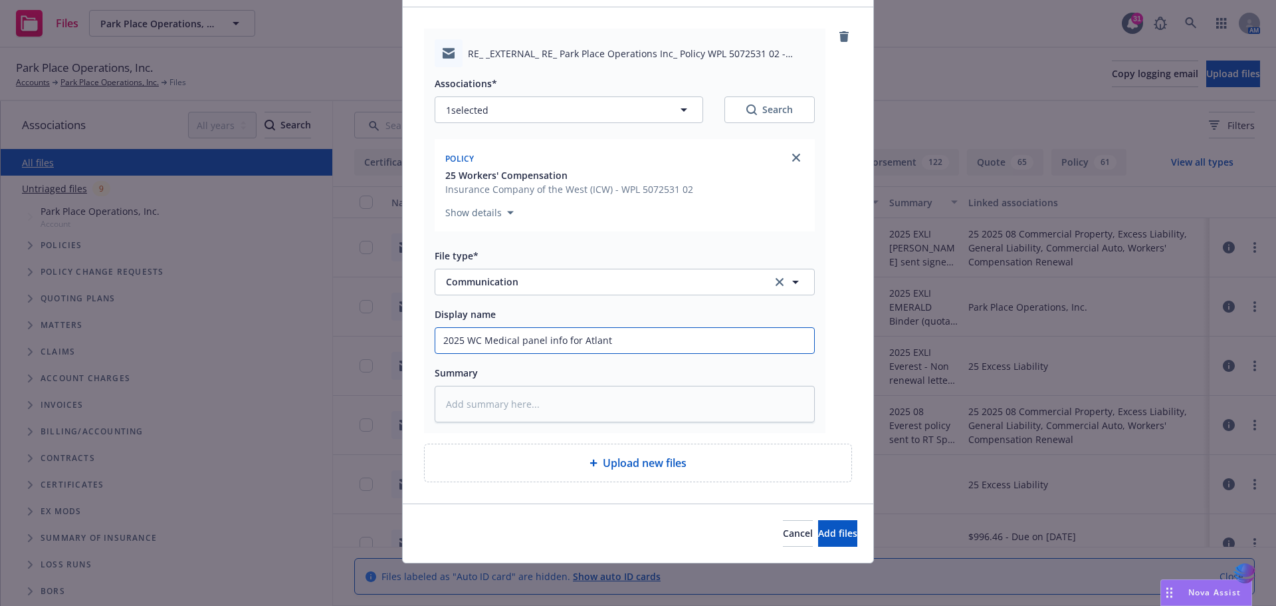
type textarea "x"
type input "2025 WC Medical panel info for Atlanta"
type textarea "x"
type input "2025 WC Medical panel info for Atlanta"
type textarea "x"
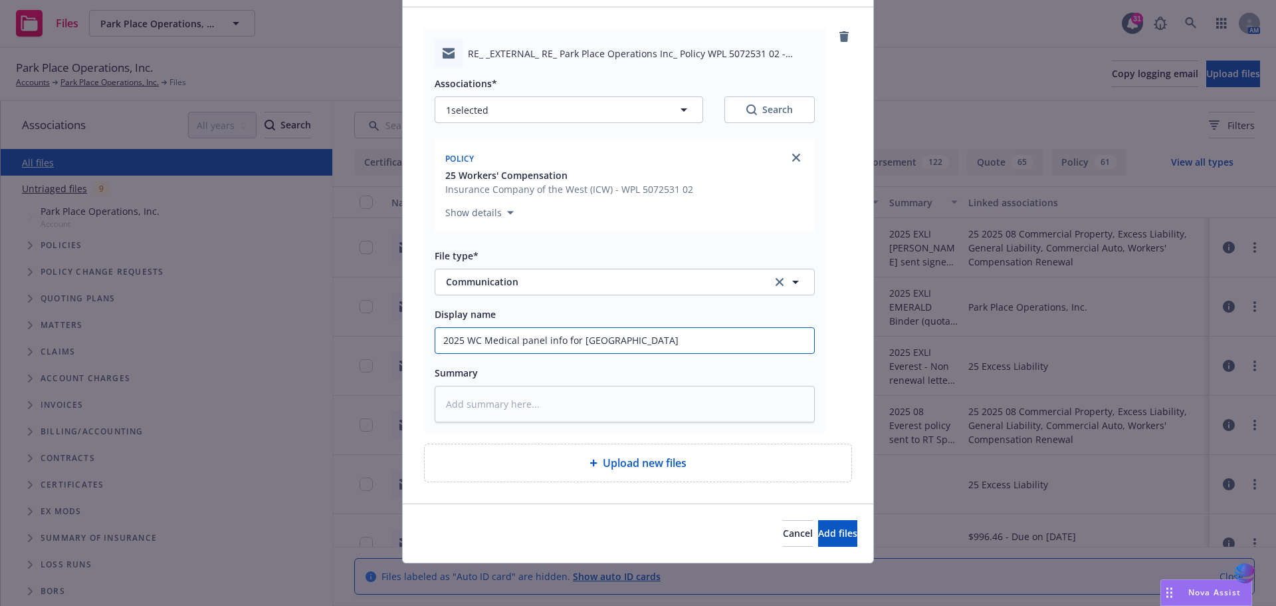
type input "2025 WC Medical panel info for Atlanta G"
type textarea "x"
type input "2025 WC Medical panel info for Atlanta GA"
type textarea "x"
type input "2025 WC Medical panel info for Atlanta GA."
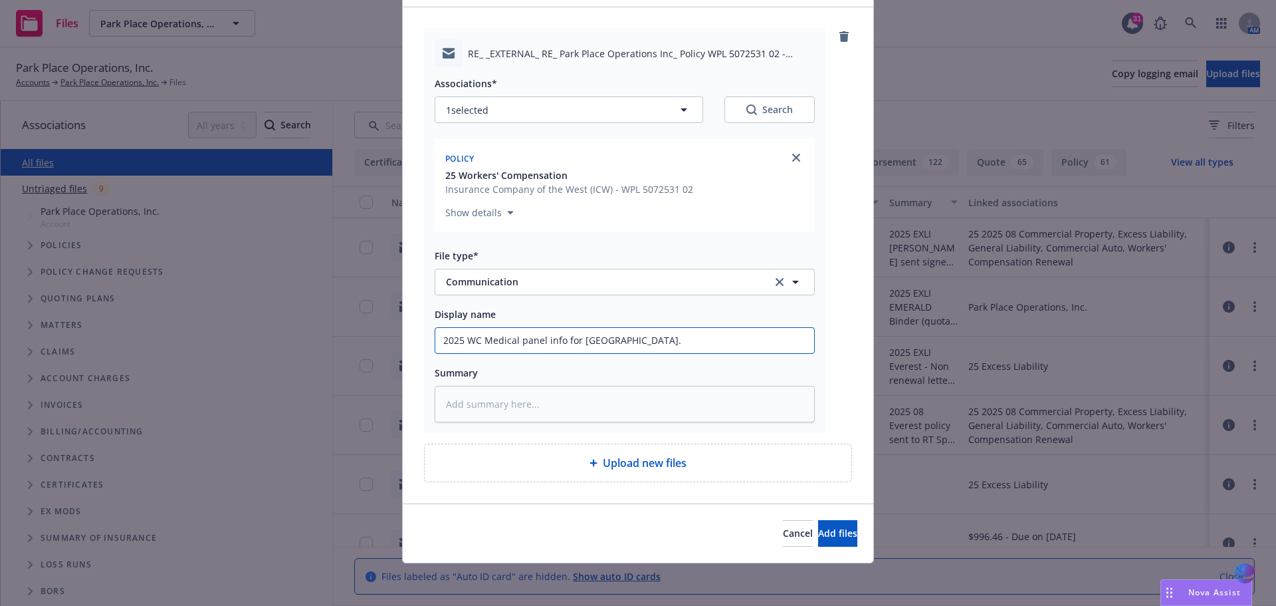
type textarea "x"
drag, startPoint x: 436, startPoint y: 338, endPoint x: 642, endPoint y: 316, distance: 207.2
click at [642, 316] on div "Display name 2025 WC Medical panel info for Atlanta GA." at bounding box center [625, 330] width 380 height 48
type input "2025 WC Medical panel info for Atlanta GA."
click at [465, 396] on textarea at bounding box center [625, 404] width 380 height 37
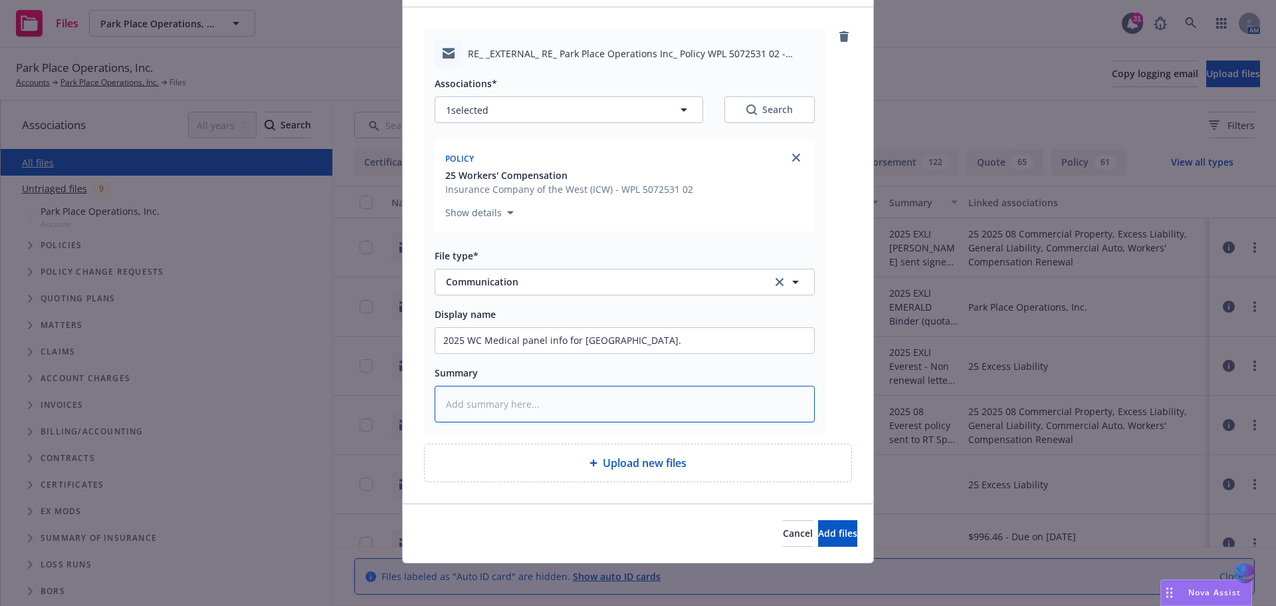
paste textarea "2025 WC Medical panel info for Atlanta GA."
type textarea "x"
type textarea "2025 WC Medical panel info for Atlanta GA."
click at [818, 530] on span "Add files" at bounding box center [837, 533] width 39 height 13
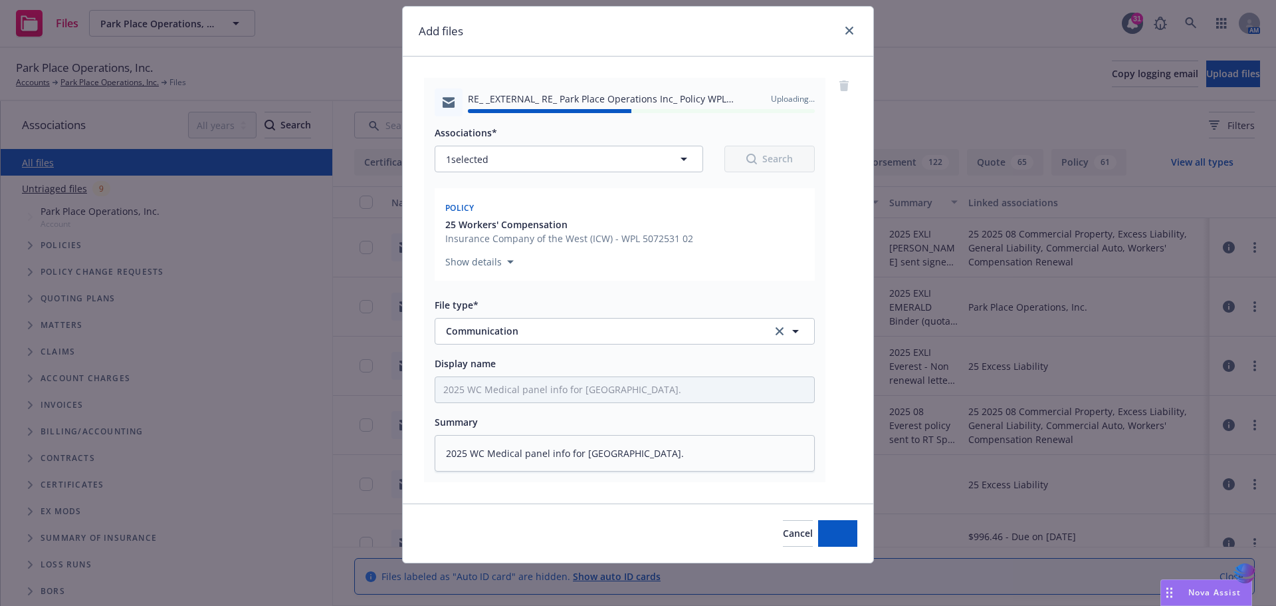
type textarea "x"
